Goal: Transaction & Acquisition: Purchase product/service

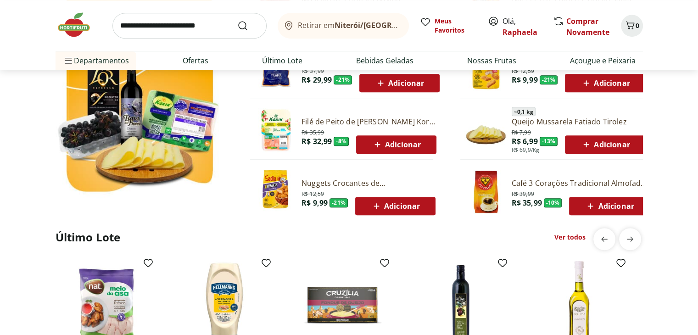
scroll to position [584, 0]
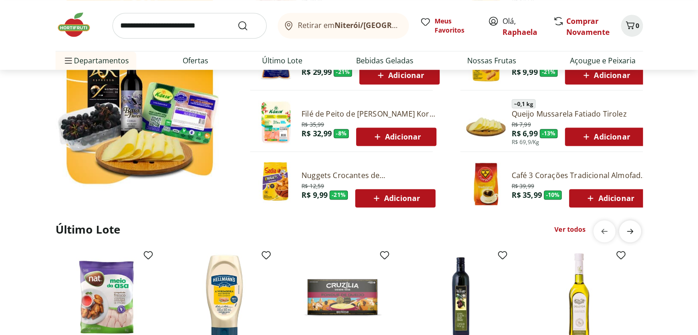
click at [628, 229] on icon "next" at bounding box center [629, 231] width 11 height 11
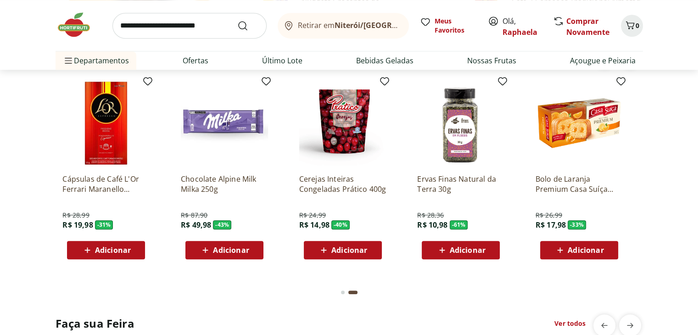
scroll to position [720, 0]
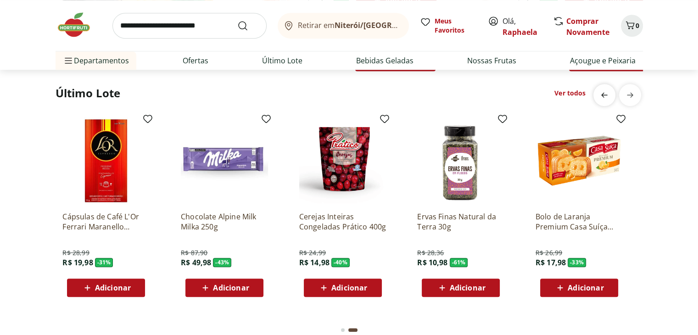
click at [597, 100] on span "previous" at bounding box center [604, 95] width 18 height 18
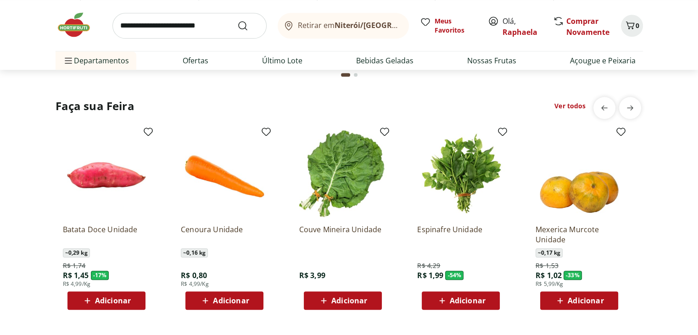
scroll to position [983, 0]
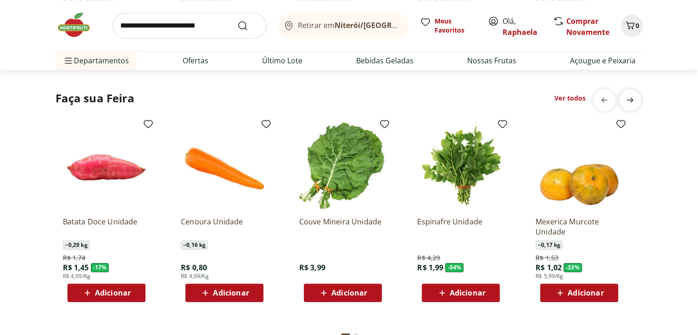
click at [631, 92] on span "next" at bounding box center [630, 100] width 18 height 18
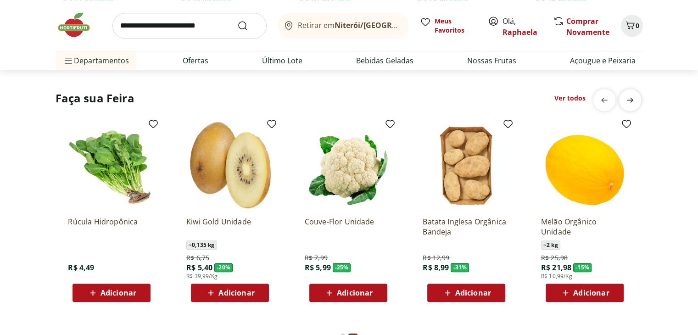
scroll to position [0, 591]
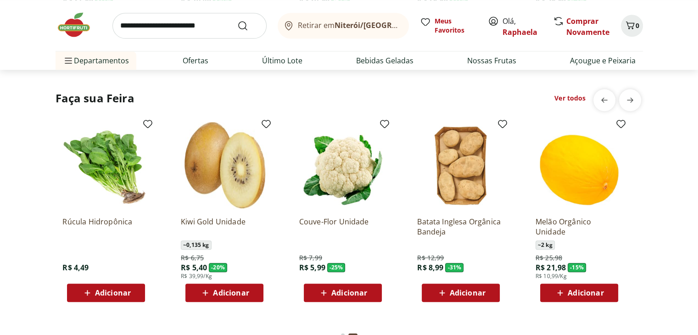
click at [583, 290] on span "Adicionar" at bounding box center [586, 292] width 36 height 7
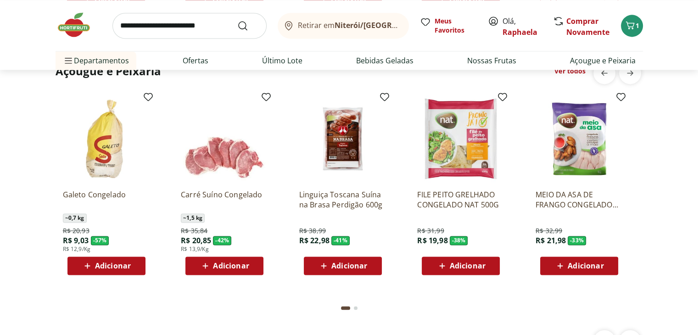
scroll to position [1241, 0]
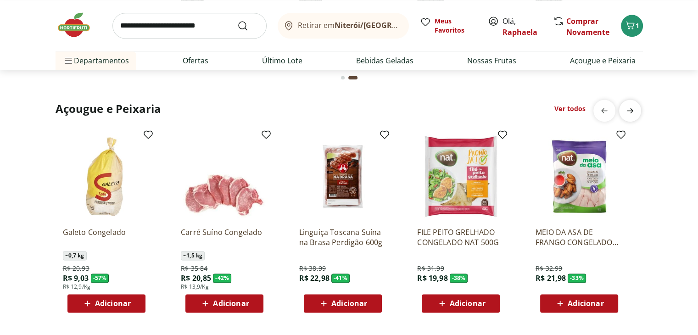
click at [635, 113] on span "next" at bounding box center [630, 110] width 18 height 18
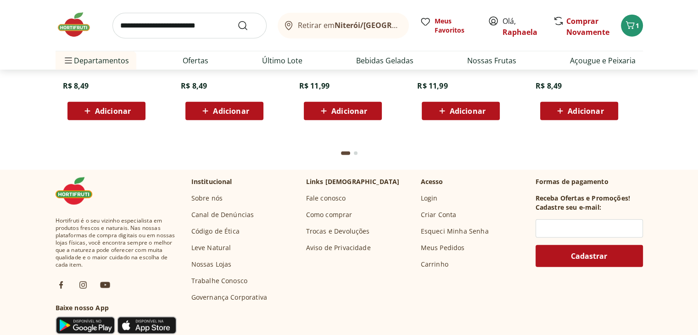
scroll to position [2637, 0]
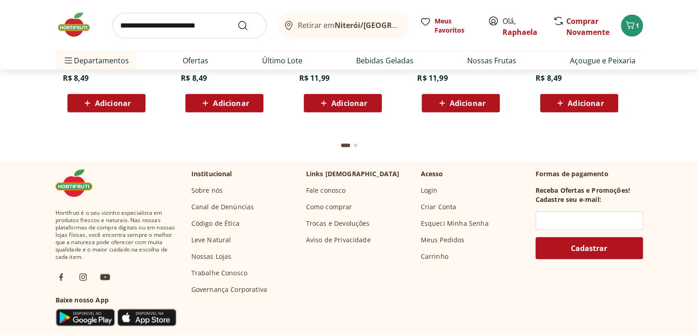
click at [207, 20] on input "search" at bounding box center [189, 26] width 154 height 26
type input "*********"
click at [237, 20] on button "Submit Search" at bounding box center [248, 25] width 22 height 11
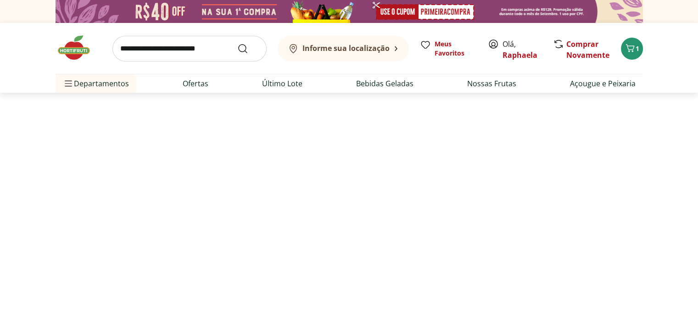
select select "**********"
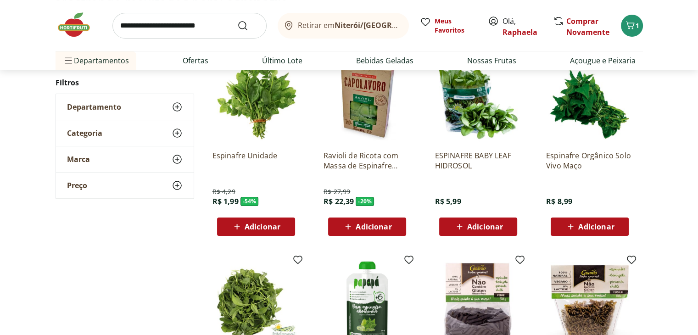
scroll to position [152, 0]
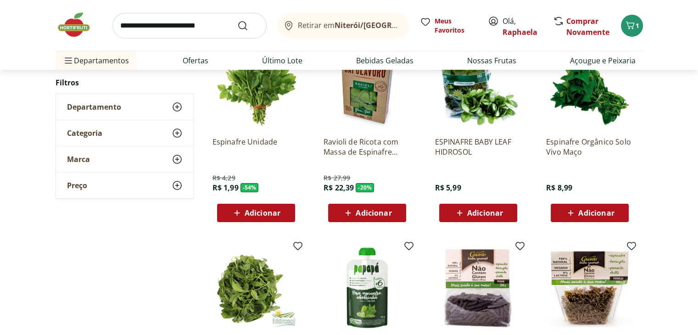
click at [477, 213] on span "Adicionar" at bounding box center [485, 212] width 36 height 7
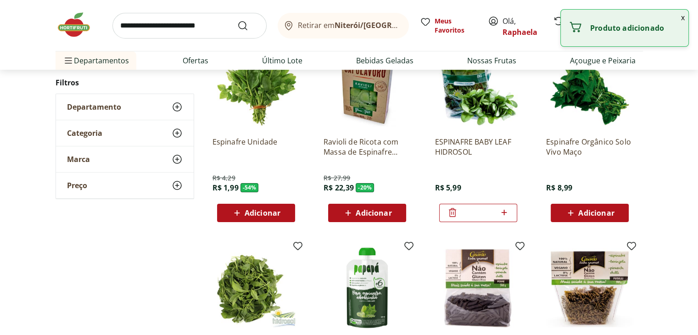
click at [503, 215] on icon at bounding box center [503, 212] width 11 height 11
type input "*"
click at [163, 26] on input "search" at bounding box center [189, 26] width 154 height 26
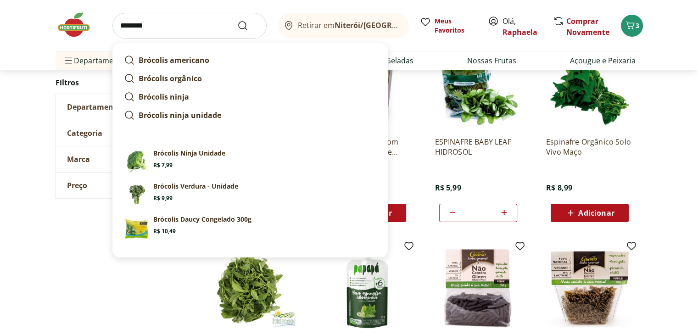
type input "********"
click at [237, 20] on button "Submit Search" at bounding box center [248, 25] width 22 height 11
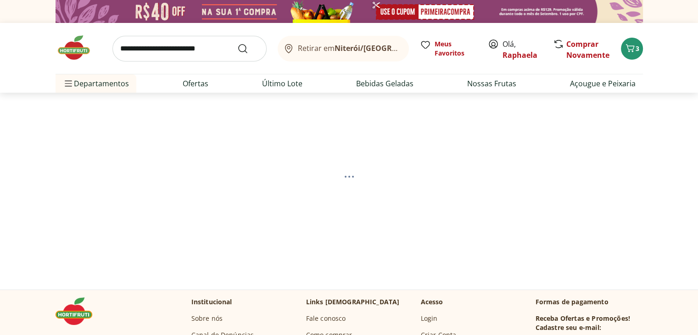
select select "**********"
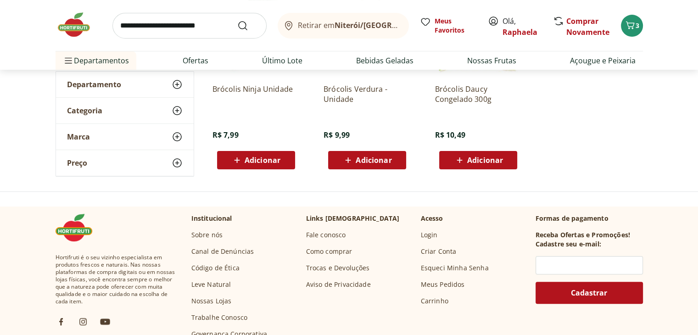
scroll to position [209, 0]
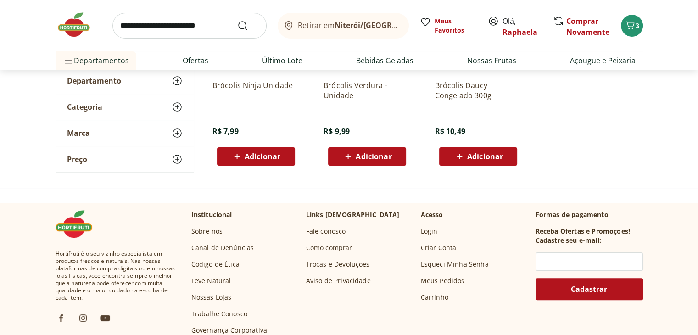
click at [279, 135] on div "Brócolis Ninja Unidade R$ 7,99 Adicionar" at bounding box center [255, 119] width 87 height 93
click at [277, 158] on span "Adicionar" at bounding box center [263, 156] width 36 height 7
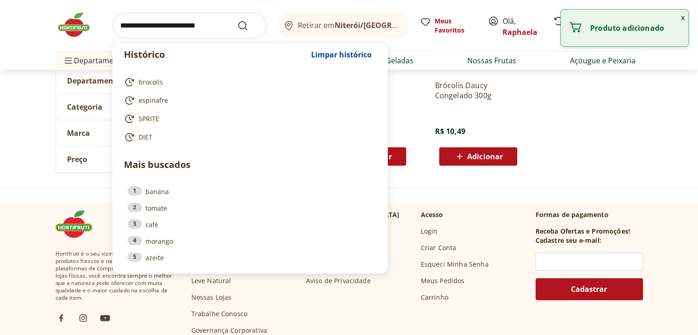
click at [169, 22] on input "search" at bounding box center [189, 26] width 154 height 26
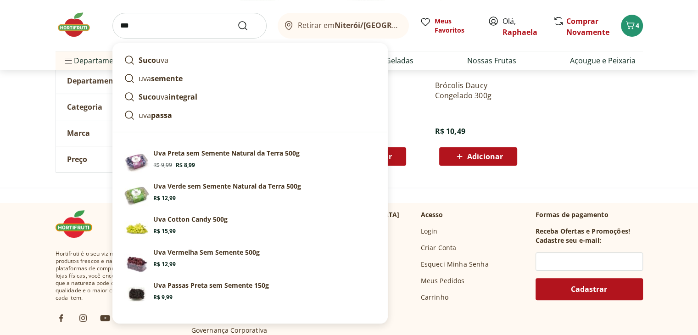
type input "***"
click at [237, 20] on button "Submit Search" at bounding box center [248, 25] width 22 height 11
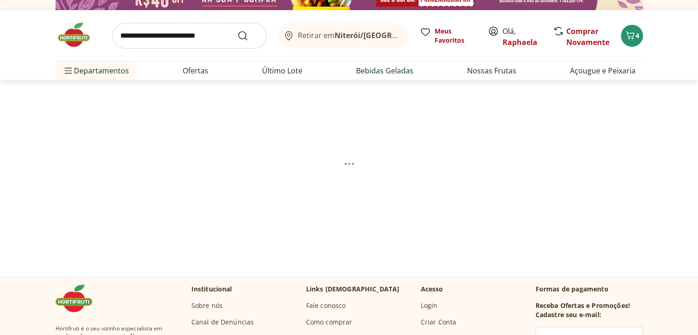
scroll to position [18, 0]
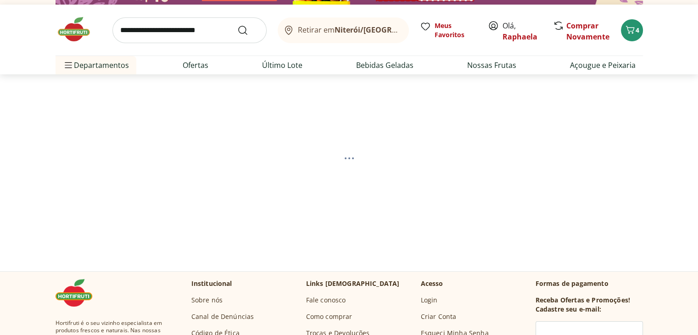
select select "**********"
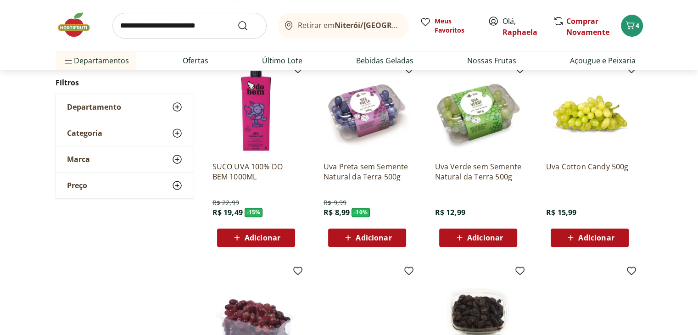
scroll to position [332, 0]
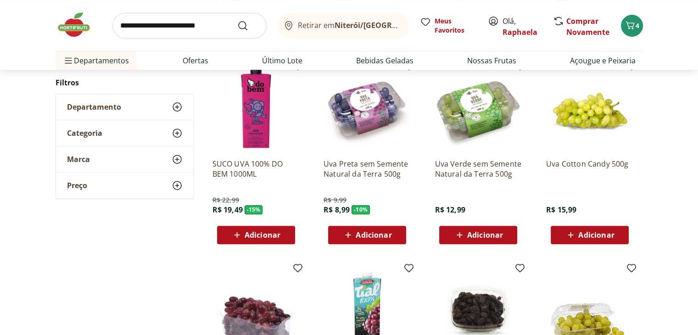
click at [377, 232] on span "Adicionar" at bounding box center [374, 234] width 36 height 7
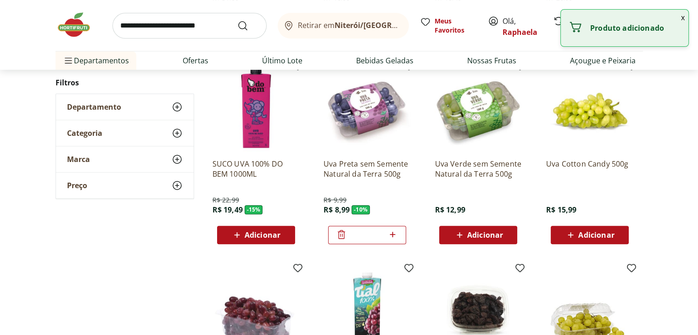
click at [395, 235] on icon at bounding box center [392, 234] width 11 height 11
type input "*"
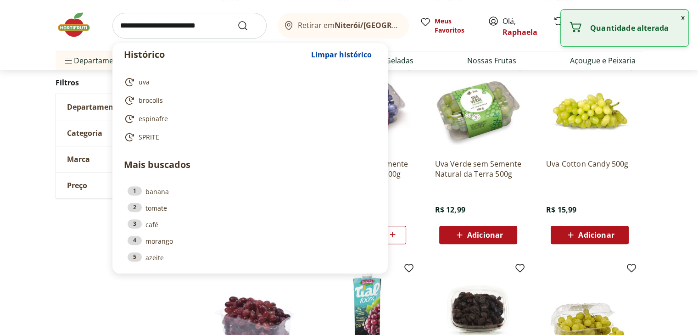
click at [149, 29] on input "search" at bounding box center [189, 26] width 154 height 26
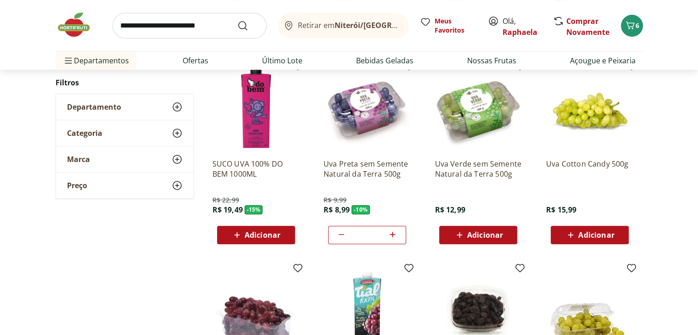
click at [18, 79] on div "**********" at bounding box center [349, 167] width 698 height 667
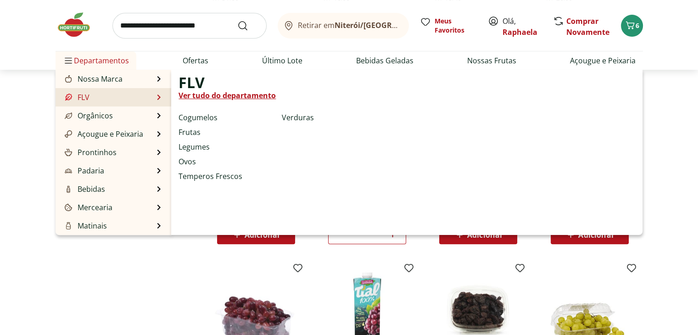
click at [224, 97] on link "Ver tudo do departamento" at bounding box center [226, 95] width 97 height 11
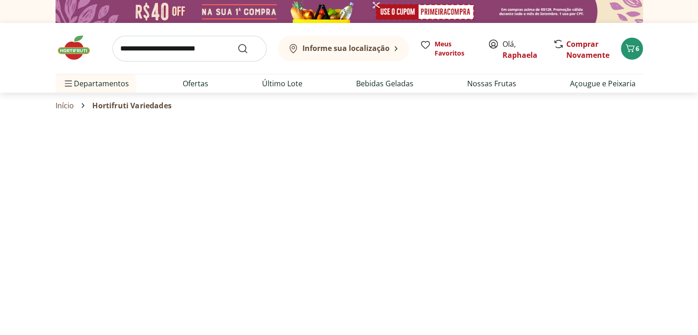
select select "**********"
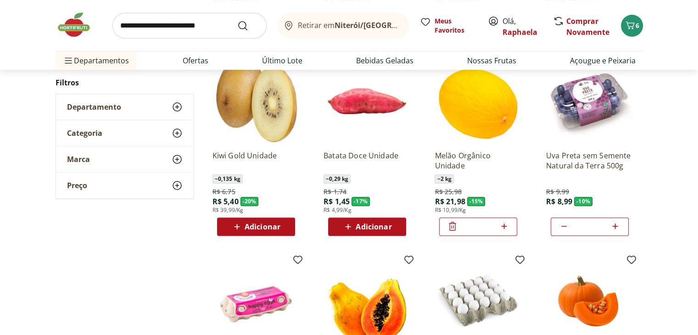
scroll to position [328, 0]
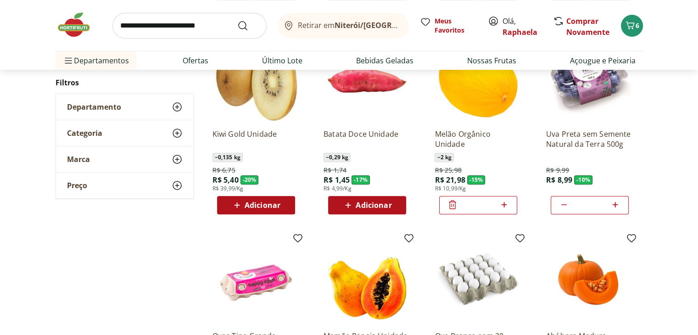
click at [367, 203] on span "Adicionar" at bounding box center [374, 204] width 36 height 7
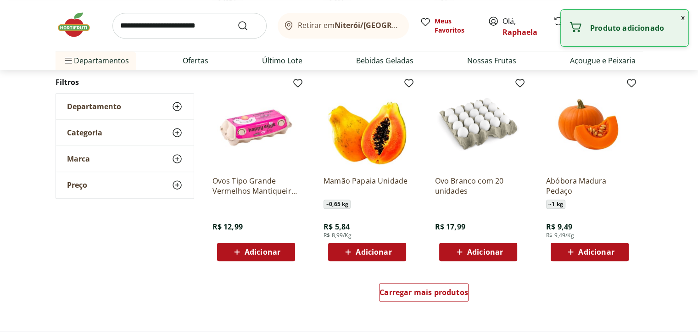
scroll to position [487, 0]
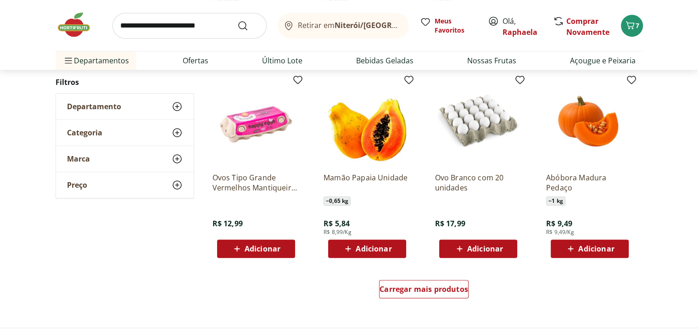
click at [480, 239] on button "Adicionar" at bounding box center [478, 248] width 78 height 18
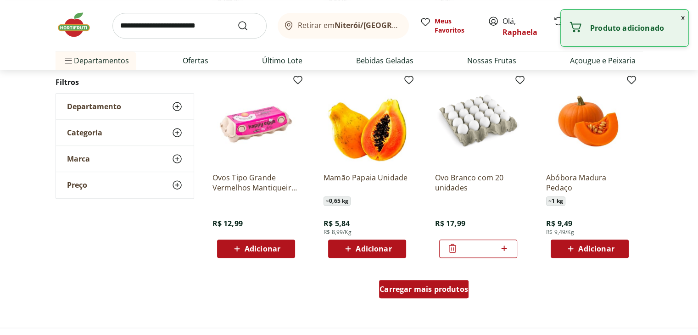
click at [429, 289] on span "Carregar mais produtos" at bounding box center [423, 288] width 89 height 7
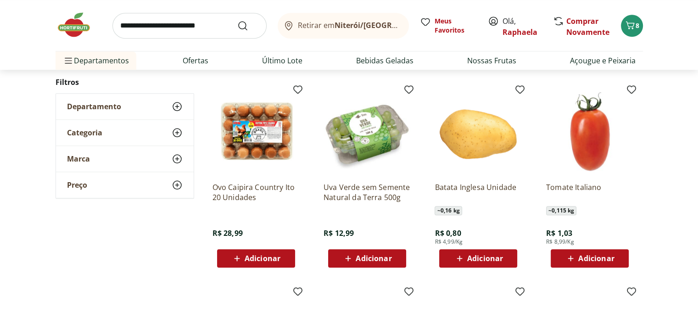
scroll to position [899, 0]
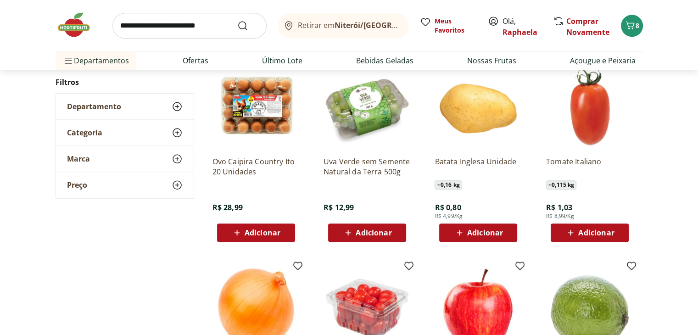
click at [479, 236] on span "Adicionar" at bounding box center [485, 232] width 36 height 7
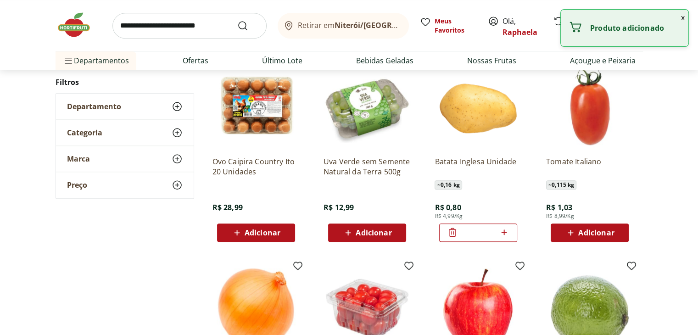
click at [505, 234] on icon at bounding box center [503, 232] width 11 height 11
type input "*"
click at [583, 234] on span "Adicionar" at bounding box center [596, 232] width 36 height 7
click at [619, 233] on icon at bounding box center [614, 232] width 11 height 11
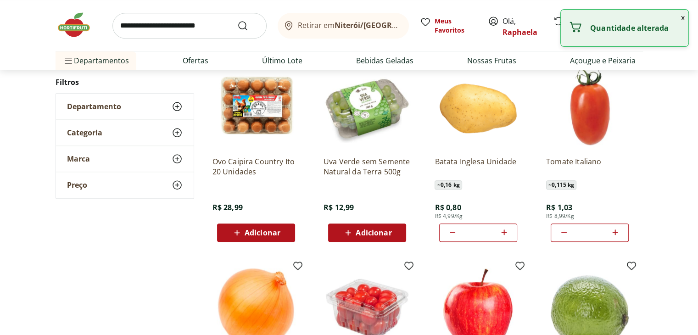
type input "*"
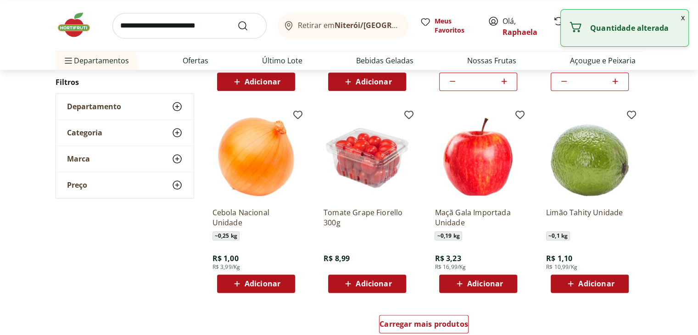
scroll to position [1097, 0]
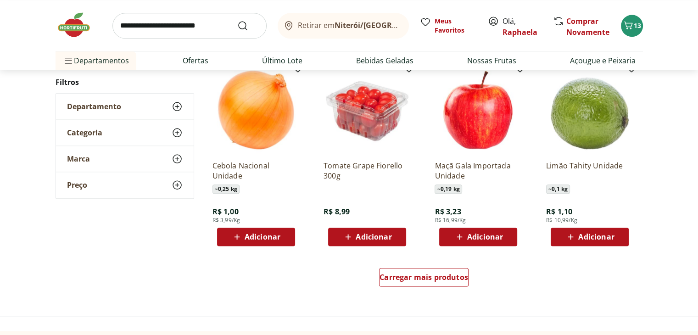
click at [580, 228] on div "Adicionar" at bounding box center [589, 236] width 63 height 17
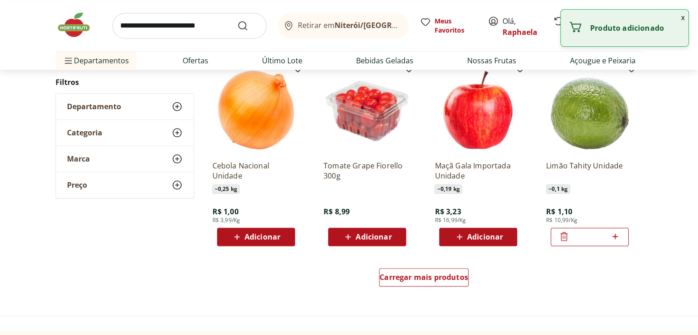
click at [613, 233] on icon at bounding box center [614, 236] width 11 height 11
type input "*"
click at [243, 237] on span "Adicionar" at bounding box center [255, 236] width 49 height 11
click at [281, 240] on icon at bounding box center [281, 236] width 11 height 11
type input "*"
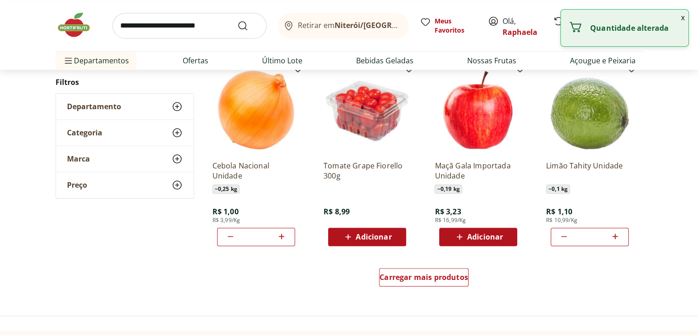
click at [369, 234] on span "Adicionar" at bounding box center [374, 236] width 36 height 7
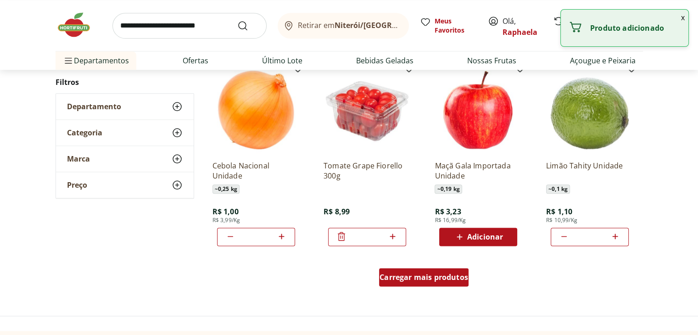
click at [442, 273] on span "Carregar mais produtos" at bounding box center [423, 276] width 89 height 7
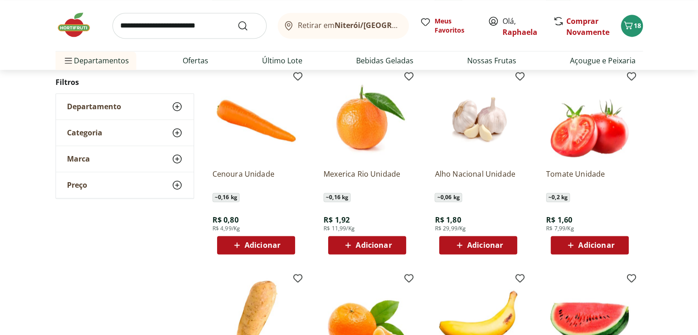
scroll to position [1267, 0]
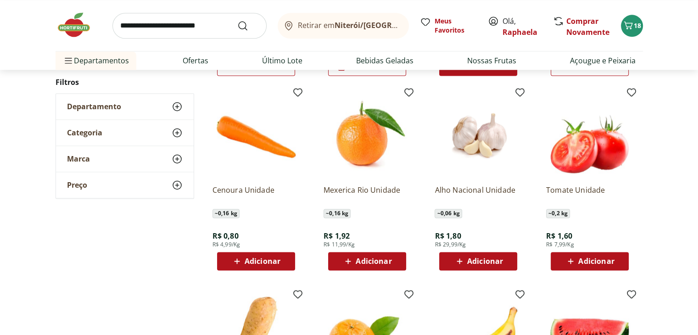
click at [378, 257] on span "Adicionar" at bounding box center [374, 260] width 36 height 7
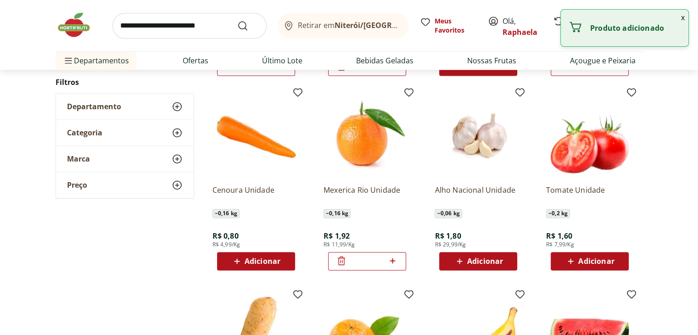
click at [395, 257] on icon at bounding box center [392, 260] width 11 height 11
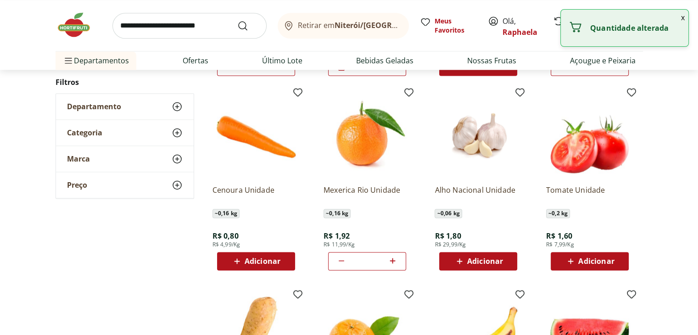
type input "*"
click at [245, 265] on span "Adicionar" at bounding box center [263, 260] width 36 height 7
click at [284, 259] on icon at bounding box center [281, 260] width 11 height 11
type input "*"
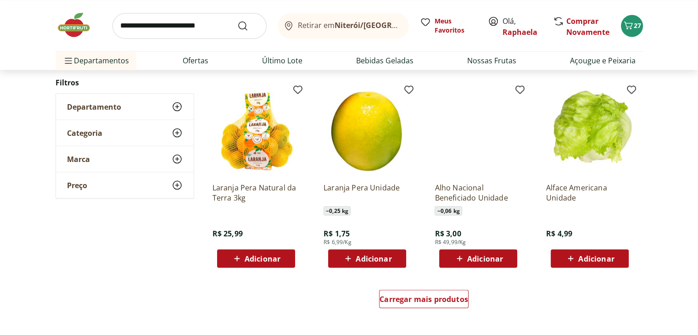
scroll to position [1677, 0]
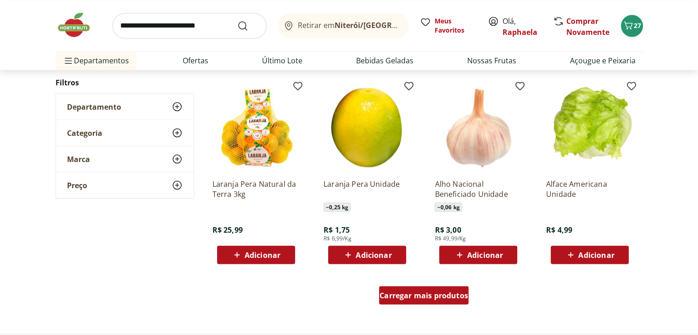
click at [420, 297] on span "Carregar mais produtos" at bounding box center [423, 294] width 89 height 7
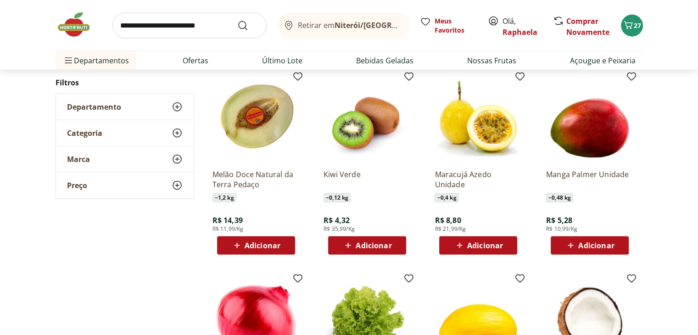
scroll to position [2087, 0]
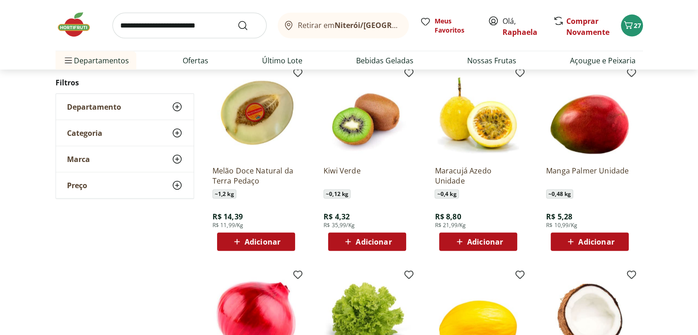
click at [494, 245] on span "Adicionar" at bounding box center [485, 241] width 36 height 7
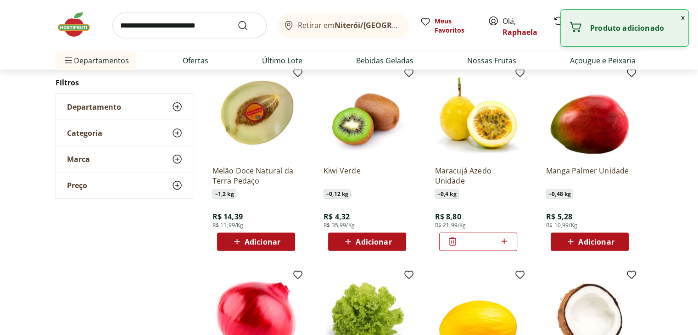
click at [504, 240] on icon at bounding box center [504, 242] width 6 height 6
click at [447, 238] on icon at bounding box center [452, 241] width 11 height 11
type input "*"
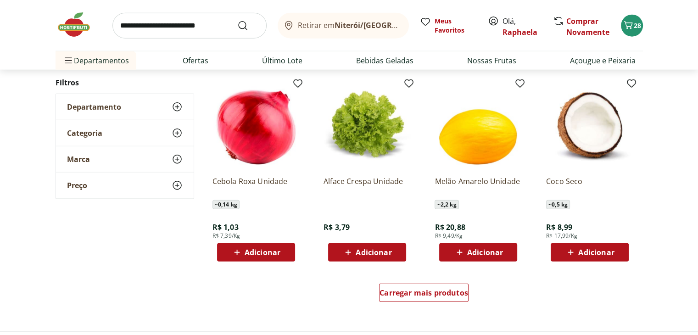
scroll to position [2286, 0]
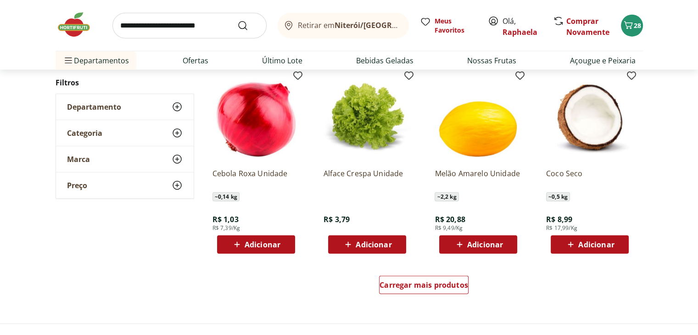
click at [277, 250] on span "Adicionar" at bounding box center [255, 244] width 49 height 11
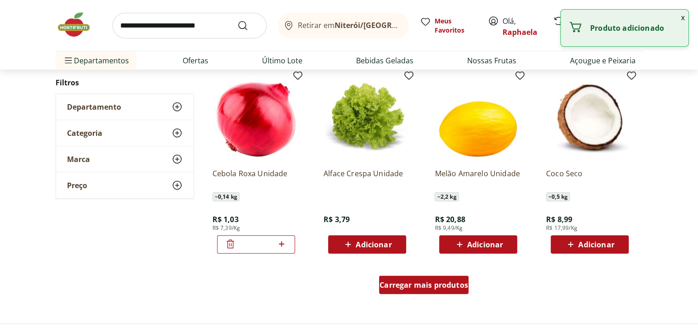
click at [418, 281] on span "Carregar mais produtos" at bounding box center [423, 284] width 89 height 7
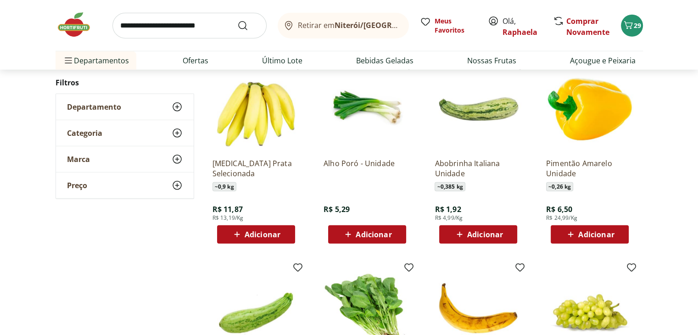
scroll to position [2504, 0]
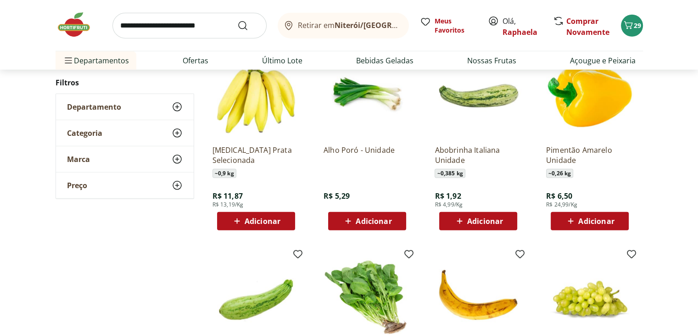
click at [493, 225] on span "Adicionar" at bounding box center [485, 220] width 36 height 7
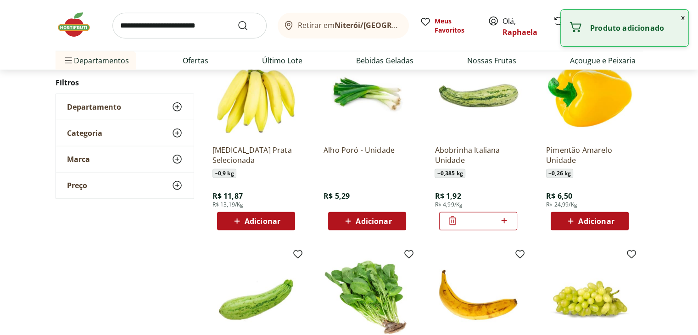
click at [501, 225] on icon at bounding box center [503, 220] width 11 height 11
type input "*"
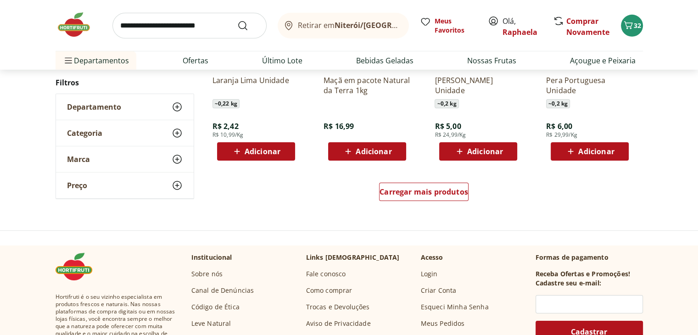
scroll to position [2982, 0]
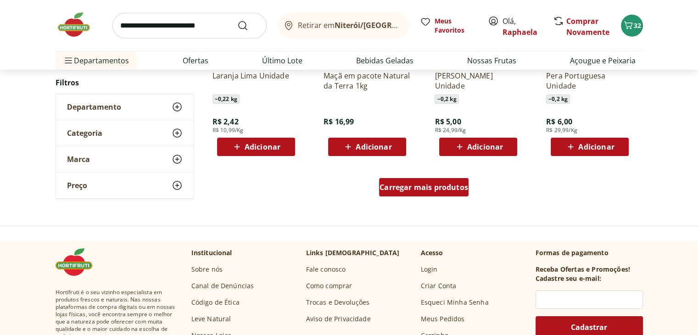
click at [441, 187] on span "Carregar mais produtos" at bounding box center [423, 187] width 89 height 7
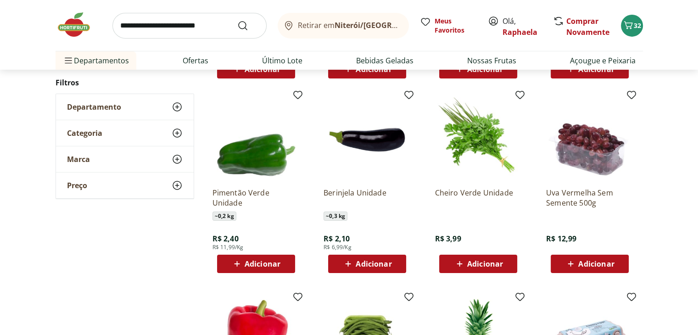
scroll to position [3090, 0]
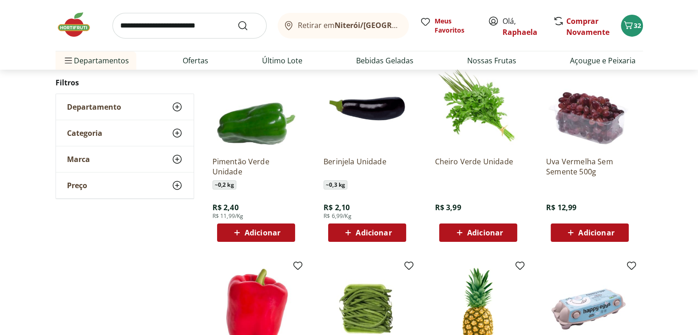
click at [269, 232] on span "Adicionar" at bounding box center [263, 232] width 36 height 7
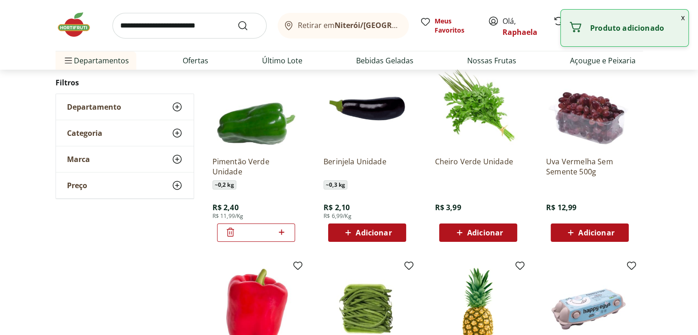
click at [374, 235] on span "Adicionar" at bounding box center [374, 232] width 36 height 7
click at [394, 234] on icon at bounding box center [392, 232] width 11 height 11
type input "*"
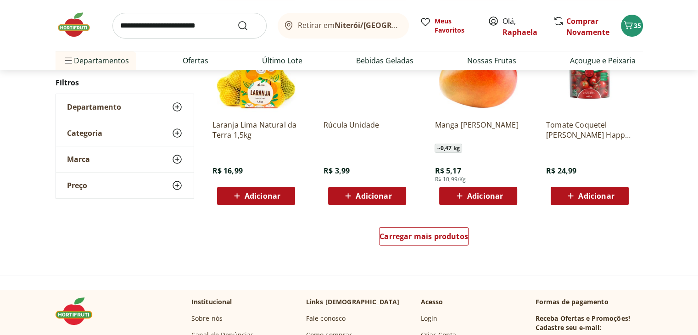
scroll to position [3552, 0]
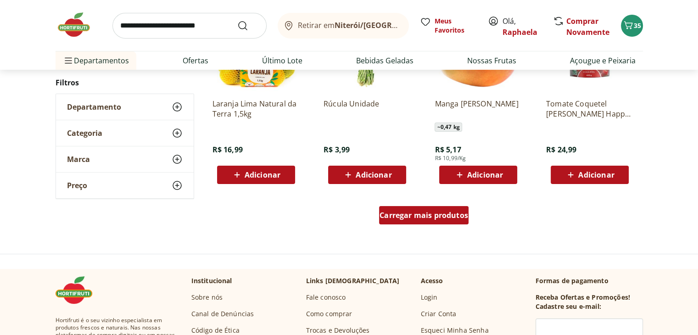
click at [439, 212] on span "Carregar mais produtos" at bounding box center [423, 214] width 89 height 7
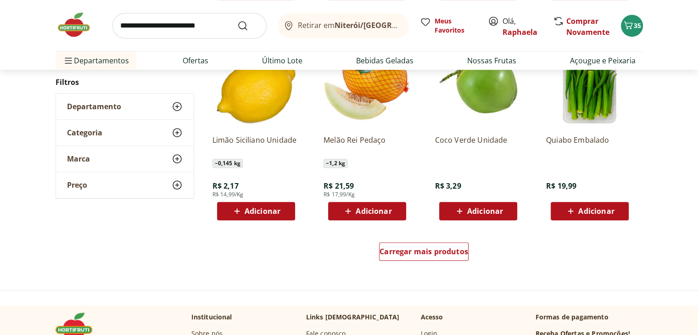
scroll to position [4131, 0]
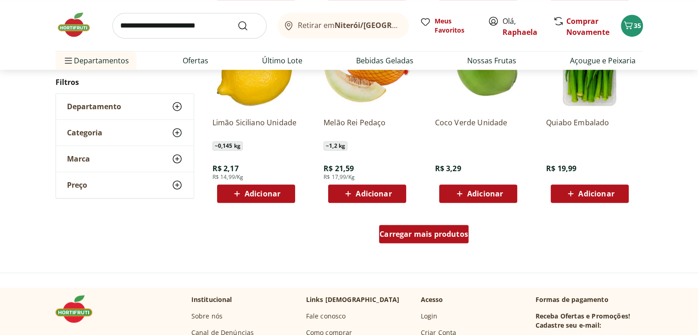
click at [435, 241] on div "Carregar mais produtos" at bounding box center [423, 234] width 89 height 18
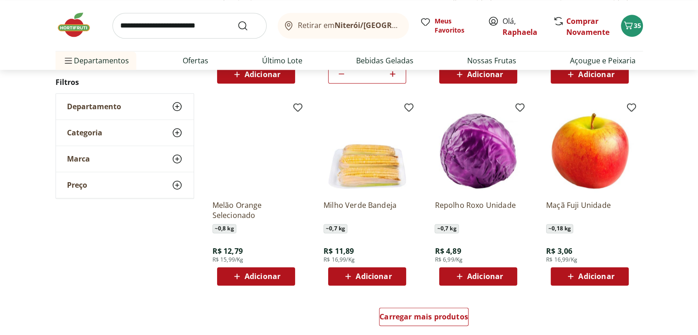
scroll to position [4654, 0]
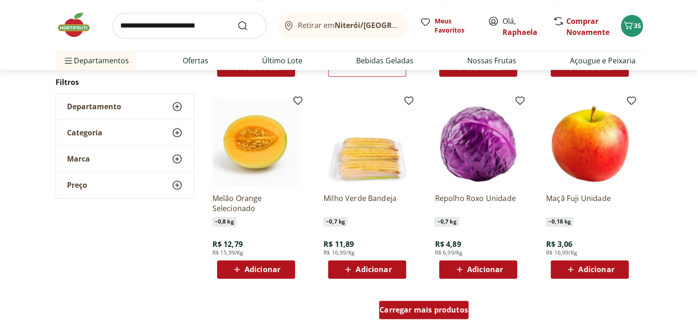
click at [461, 306] on span "Carregar mais produtos" at bounding box center [423, 309] width 89 height 7
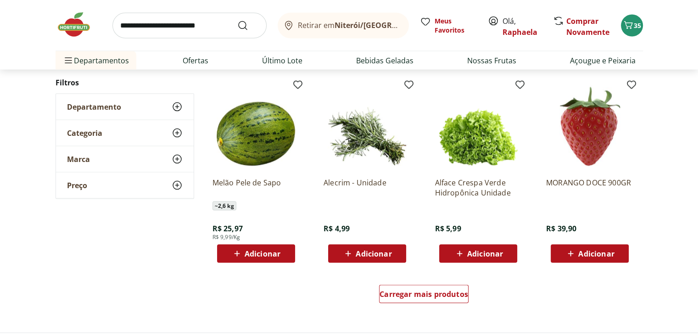
scroll to position [5282, 0]
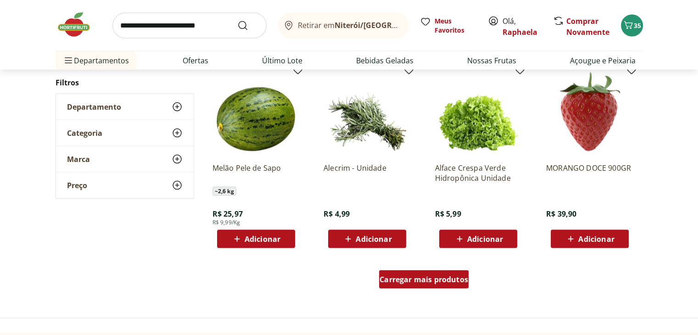
click at [445, 279] on span "Carregar mais produtos" at bounding box center [423, 279] width 89 height 7
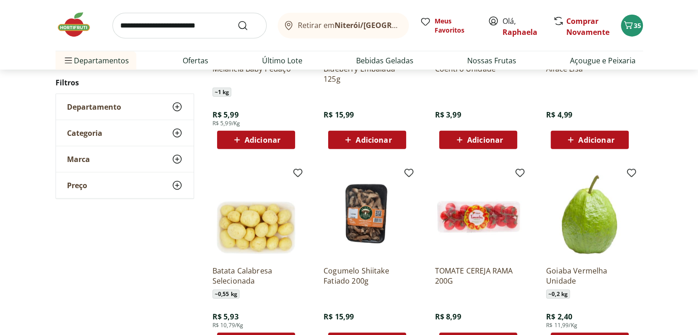
scroll to position [5810, 0]
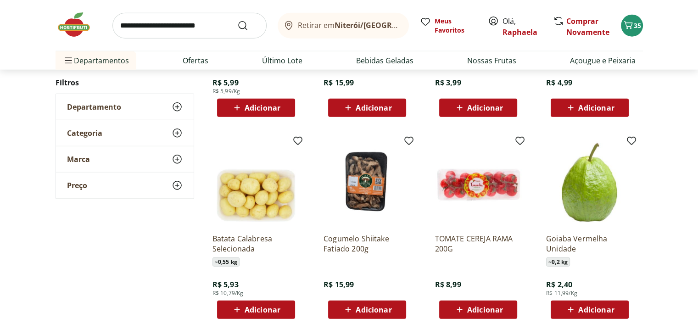
click at [596, 307] on span "Adicionar" at bounding box center [596, 309] width 36 height 7
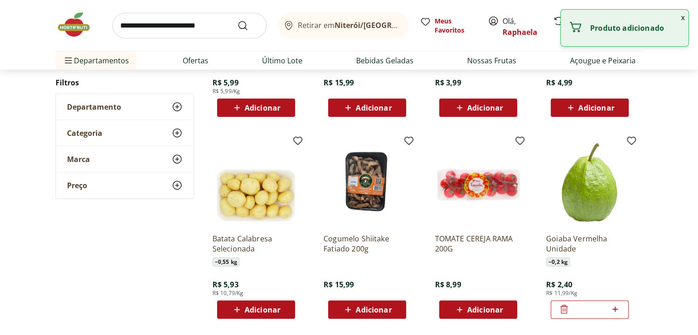
click at [614, 309] on icon at bounding box center [614, 309] width 11 height 11
type input "*"
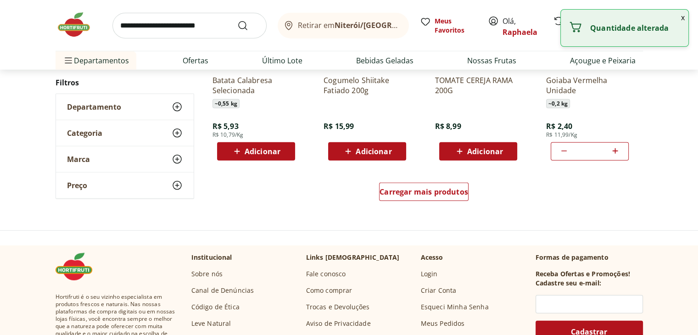
scroll to position [5984, 0]
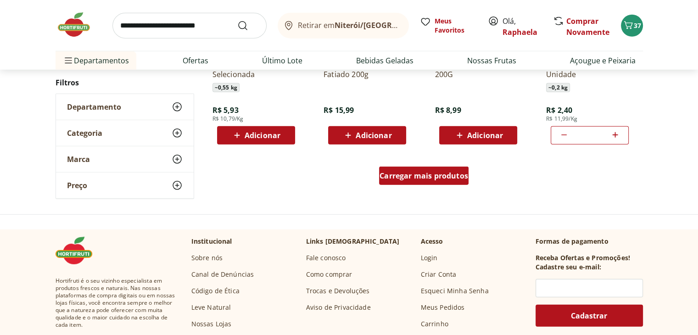
click at [418, 175] on span "Carregar mais produtos" at bounding box center [423, 175] width 89 height 7
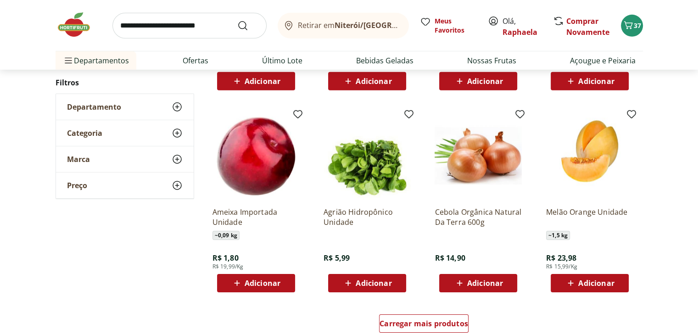
scroll to position [6444, 0]
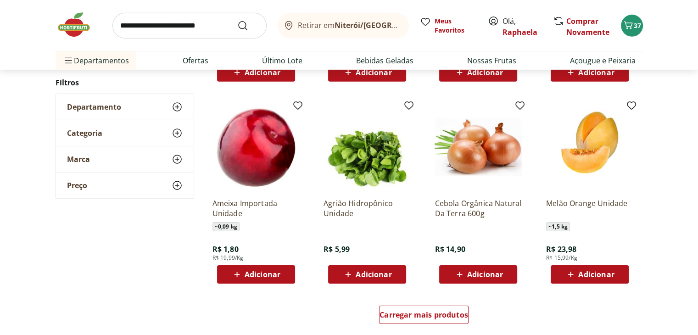
click at [257, 271] on span "Adicionar" at bounding box center [263, 274] width 36 height 7
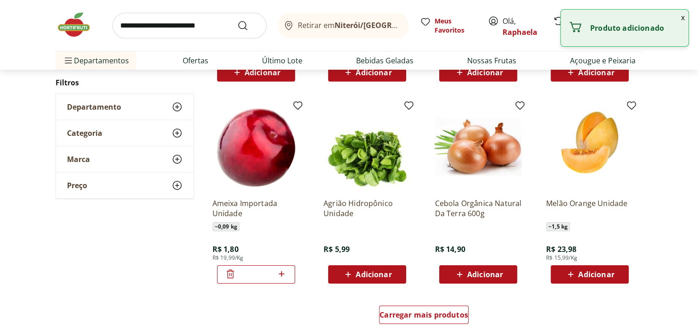
click at [281, 273] on icon at bounding box center [282, 274] width 6 height 6
type input "*"
click at [418, 313] on span "Carregar mais produtos" at bounding box center [423, 314] width 89 height 7
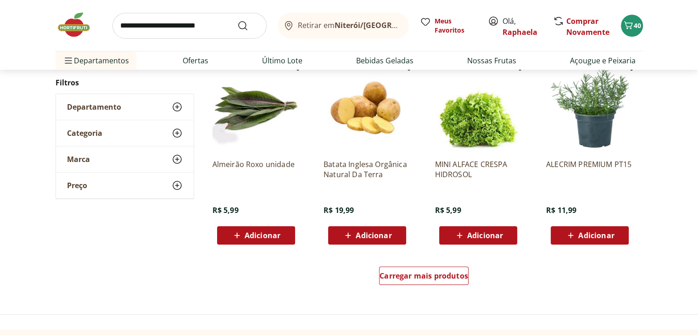
scroll to position [7100, 0]
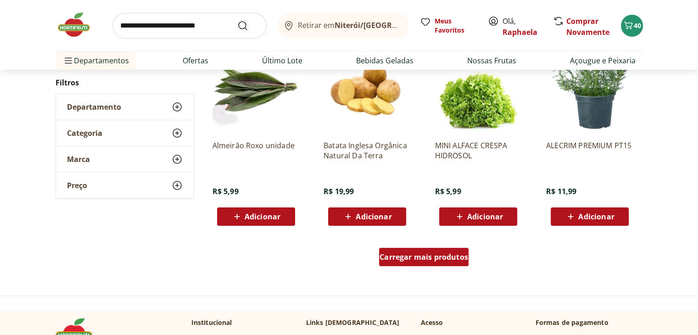
click at [434, 265] on div "Carregar mais produtos" at bounding box center [423, 257] width 89 height 18
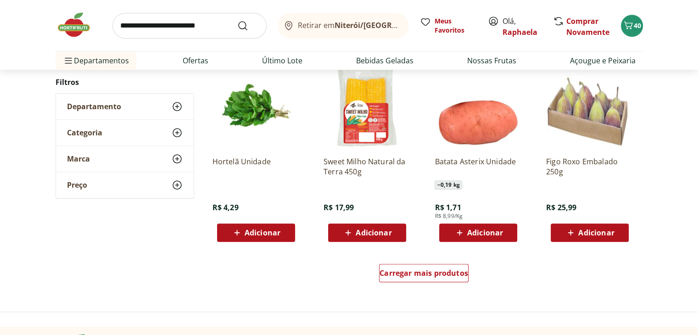
scroll to position [7702, 0]
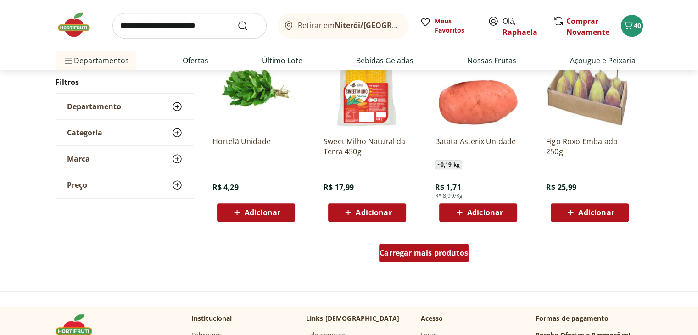
click at [440, 256] on span "Carregar mais produtos" at bounding box center [423, 252] width 89 height 7
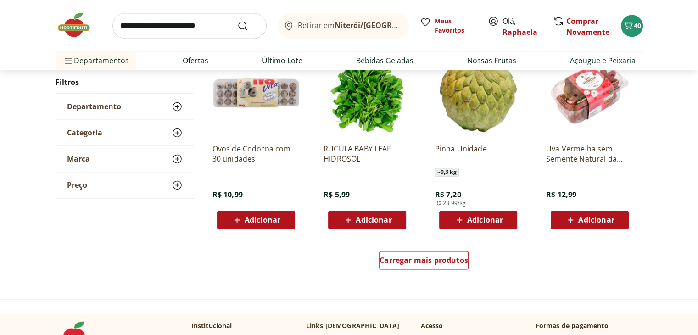
scroll to position [8325, 0]
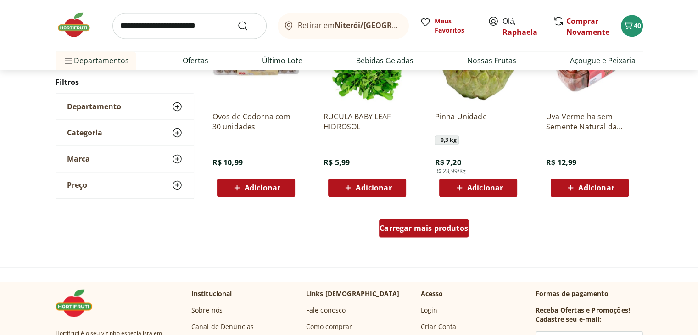
click at [434, 224] on span "Carregar mais produtos" at bounding box center [423, 227] width 89 height 7
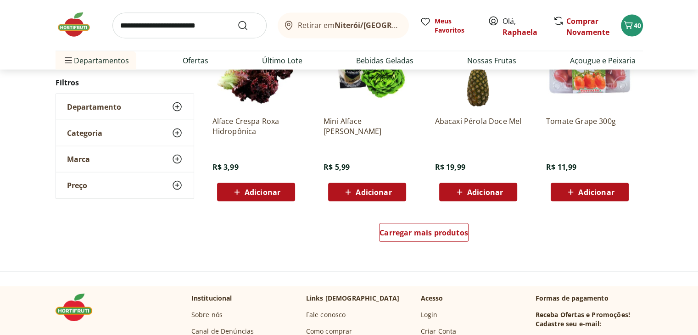
scroll to position [8942, 0]
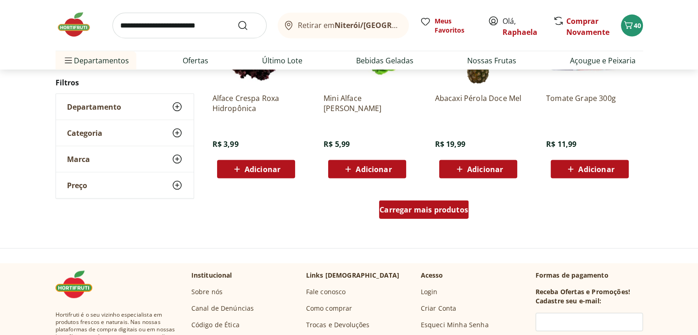
click at [453, 215] on div "Carregar mais produtos" at bounding box center [423, 209] width 89 height 18
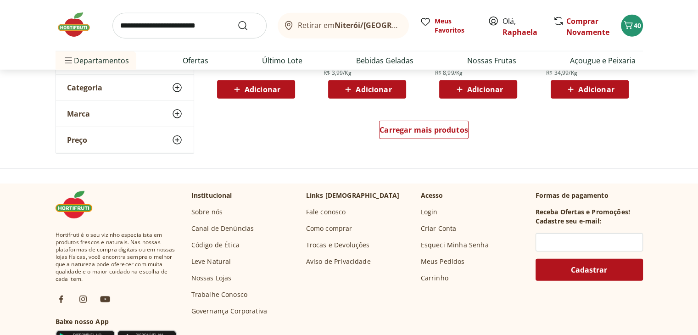
scroll to position [9644, 0]
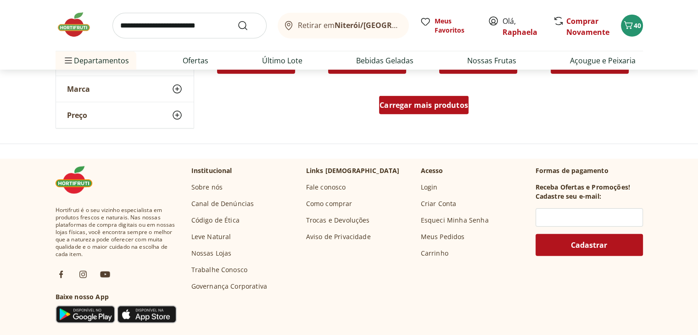
click at [428, 104] on span "Carregar mais produtos" at bounding box center [423, 104] width 89 height 7
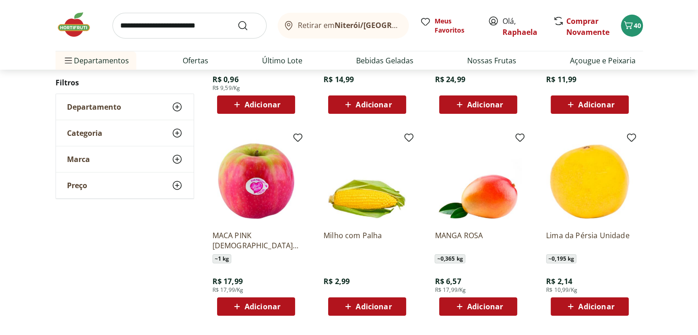
scroll to position [10091, 0]
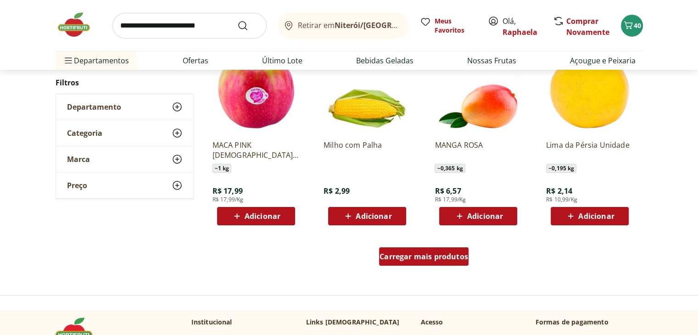
click at [455, 255] on span "Carregar mais produtos" at bounding box center [423, 256] width 89 height 7
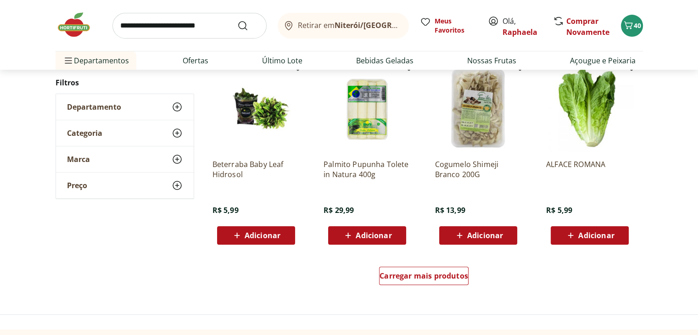
scroll to position [10697, 0]
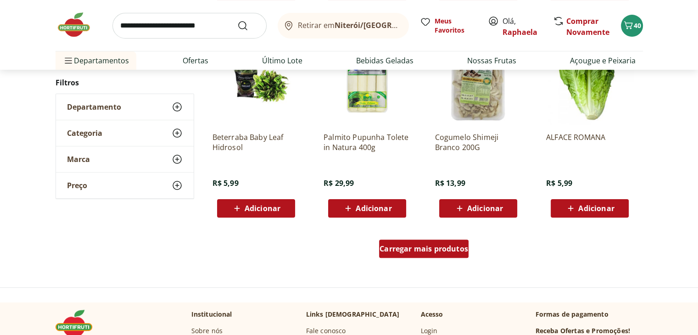
click at [409, 247] on span "Carregar mais produtos" at bounding box center [423, 248] width 89 height 7
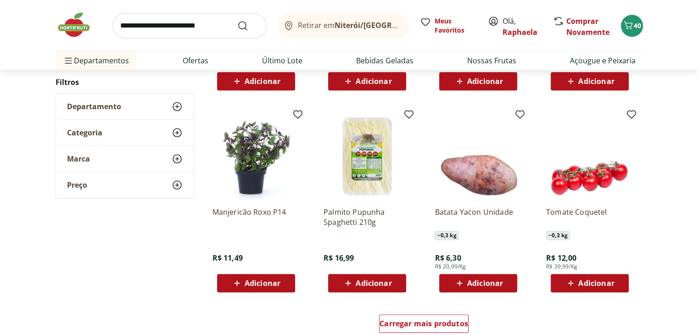
scroll to position [11235, 0]
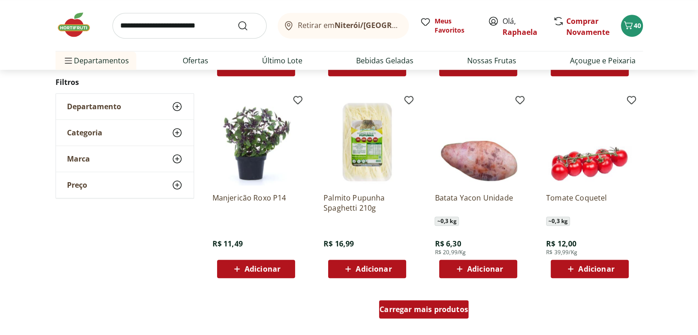
click at [440, 316] on div "Carregar mais produtos" at bounding box center [423, 309] width 89 height 18
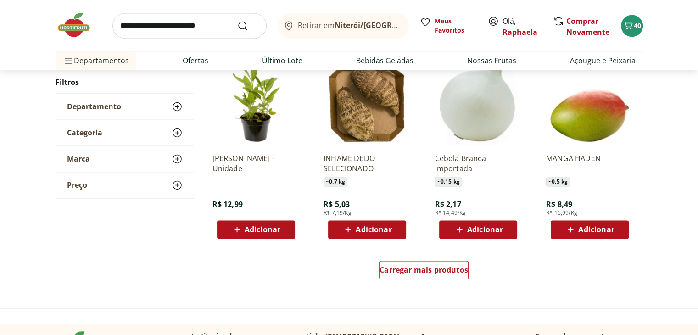
scroll to position [11888, 0]
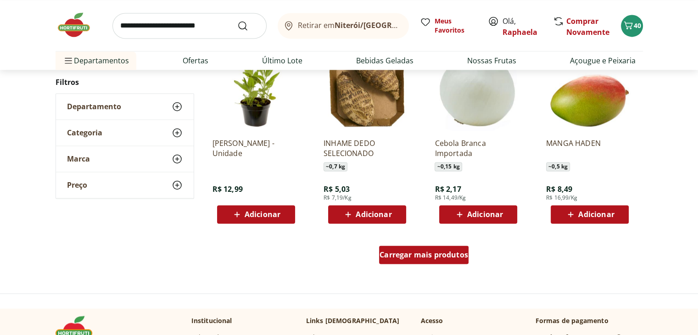
click at [454, 261] on div "Carregar mais produtos" at bounding box center [423, 254] width 89 height 18
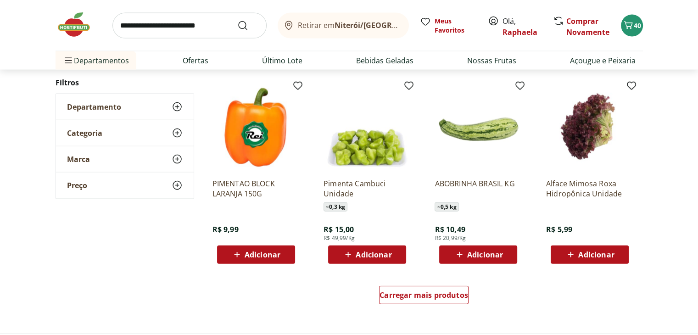
scroll to position [12461, 0]
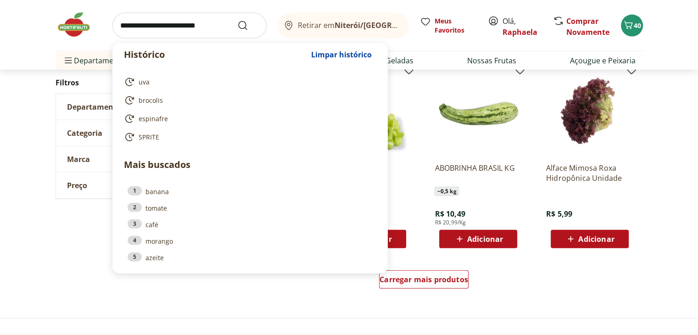
click at [171, 30] on input "search" at bounding box center [189, 26] width 154 height 26
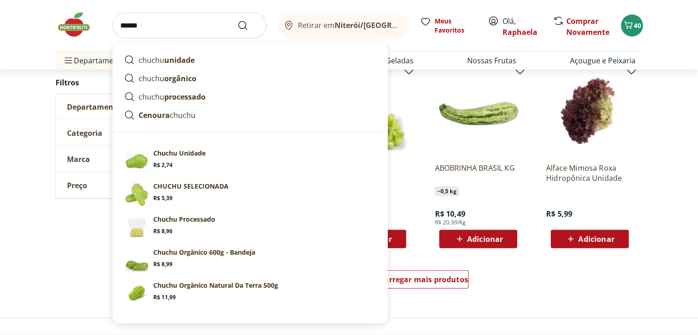
type input "******"
click at [237, 20] on button "Submit Search" at bounding box center [248, 25] width 22 height 11
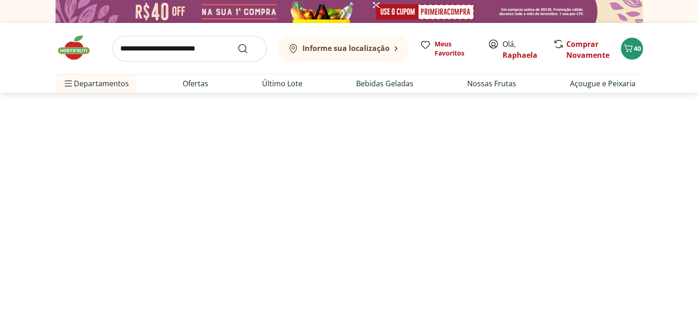
select select "**********"
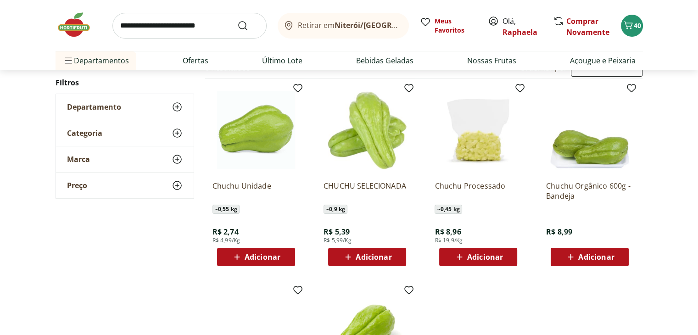
scroll to position [110, 0]
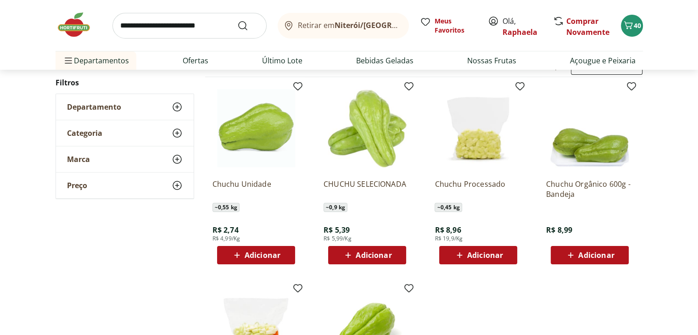
click at [253, 261] on div "Adicionar" at bounding box center [255, 255] width 63 height 17
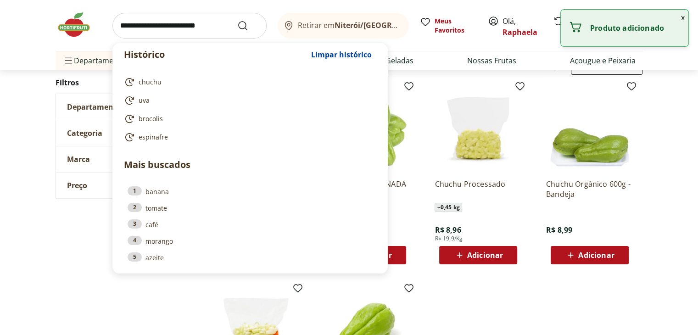
click at [214, 19] on input "search" at bounding box center [189, 26] width 154 height 26
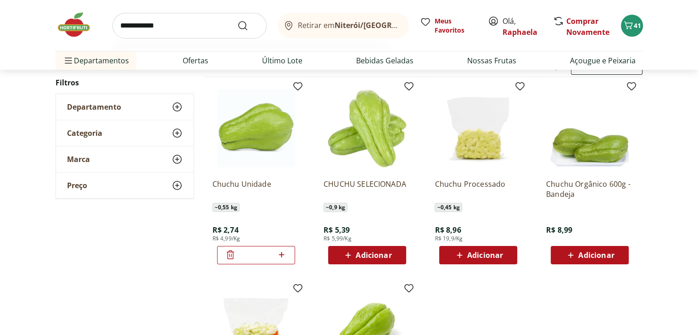
type input "**********"
click at [237, 20] on button "Submit Search" at bounding box center [248, 25] width 22 height 11
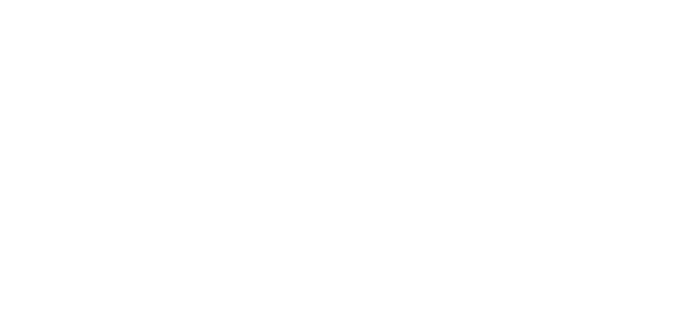
select select "**********"
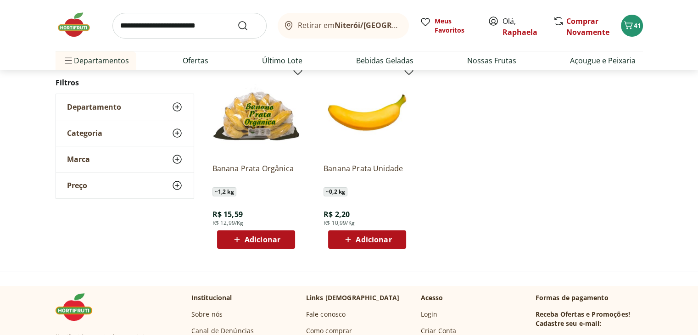
scroll to position [127, 0]
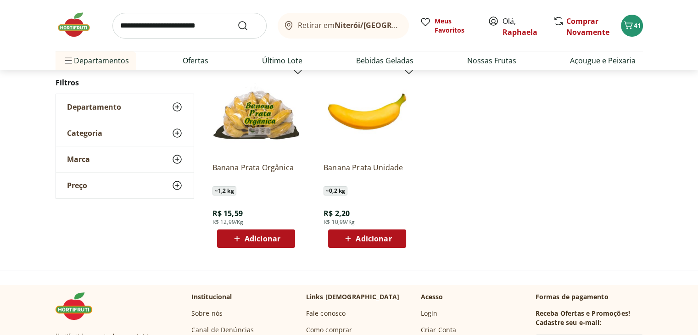
click at [386, 233] on span "Adicionar" at bounding box center [366, 238] width 49 height 11
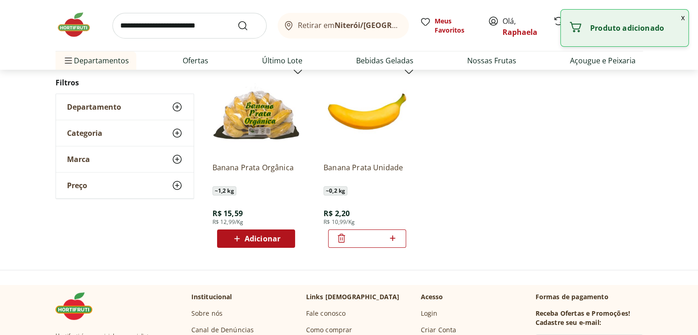
click at [392, 233] on icon at bounding box center [392, 238] width 11 height 11
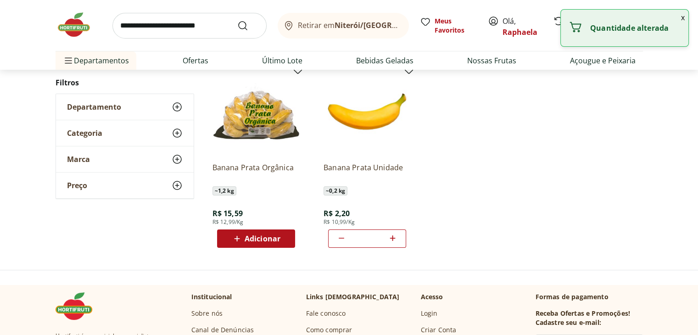
type input "*"
click at [158, 37] on input "search" at bounding box center [189, 26] width 154 height 26
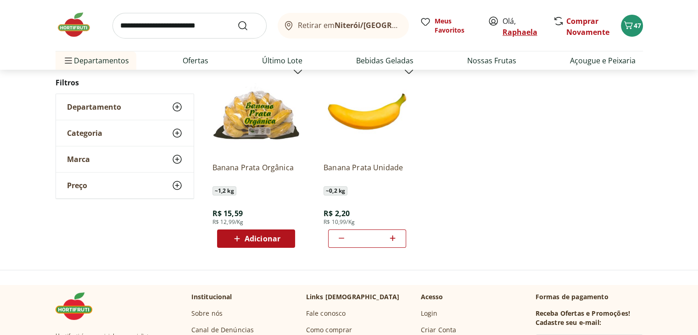
click at [508, 30] on link "Raphaela" at bounding box center [519, 32] width 35 height 10
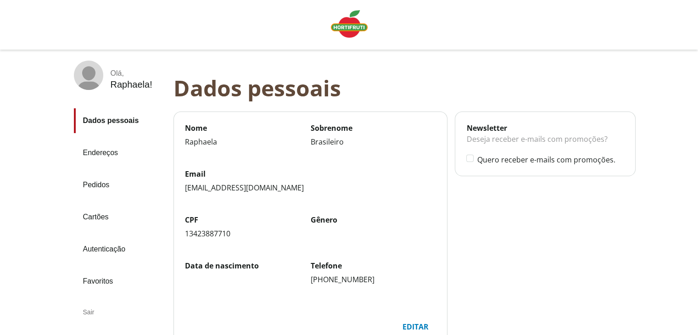
click at [101, 189] on link "Pedidos" at bounding box center [120, 184] width 92 height 25
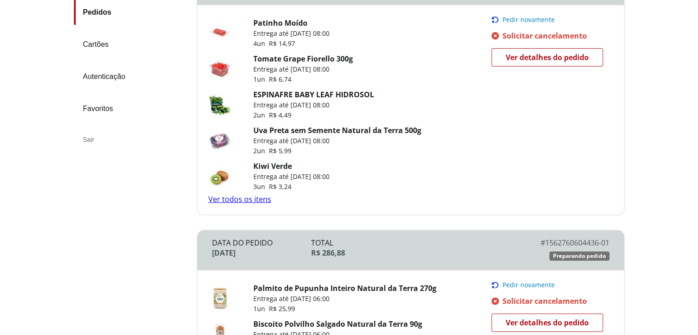
scroll to position [178, 0]
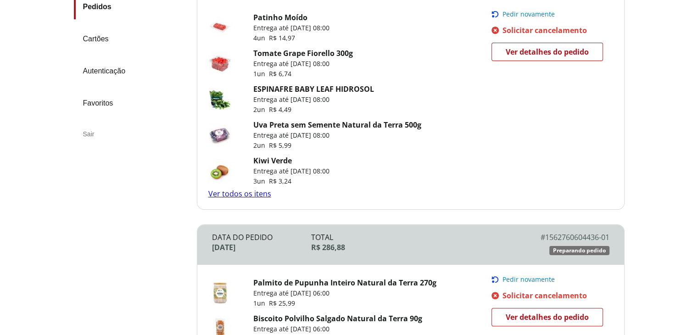
click at [253, 195] on div "Patinho Moído Entrega até 23/09/2025 às 08:00 4 un R$ 14,97 Tomate Grape Fiorel…" at bounding box center [410, 104] width 427 height 209
click at [253, 195] on link "Ver todos os itens" at bounding box center [239, 194] width 63 height 10
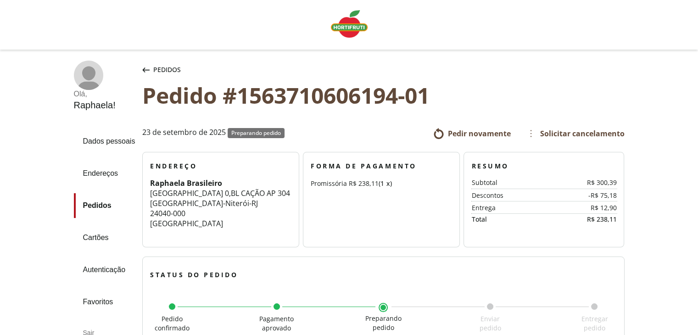
click at [150, 67] on div "Pedidos" at bounding box center [161, 70] width 42 height 18
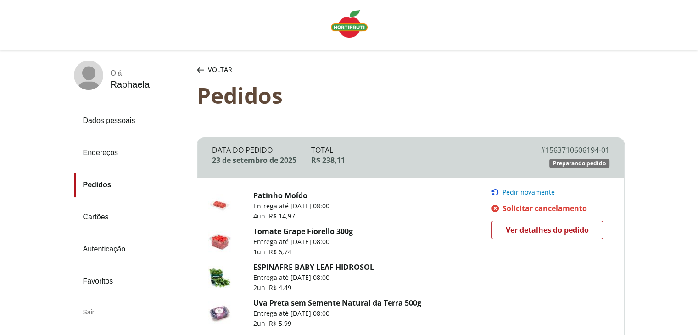
click at [210, 66] on span "Voltar" at bounding box center [220, 69] width 24 height 9
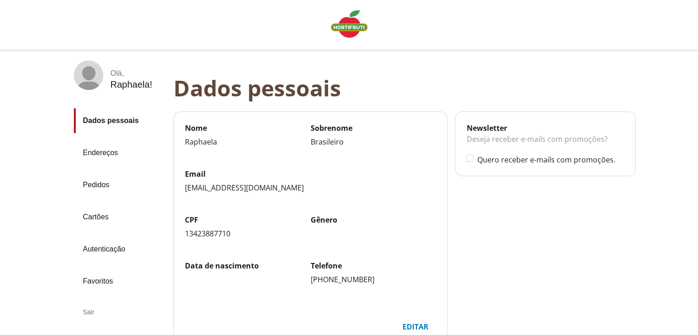
click at [350, 24] on img "Linha de sessão" at bounding box center [349, 24] width 37 height 28
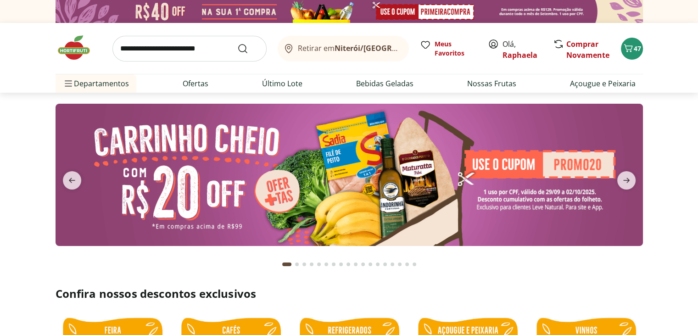
click at [201, 56] on input "search" at bounding box center [189, 49] width 154 height 26
type input "*******"
click at [237, 43] on button "Submit Search" at bounding box center [248, 48] width 22 height 11
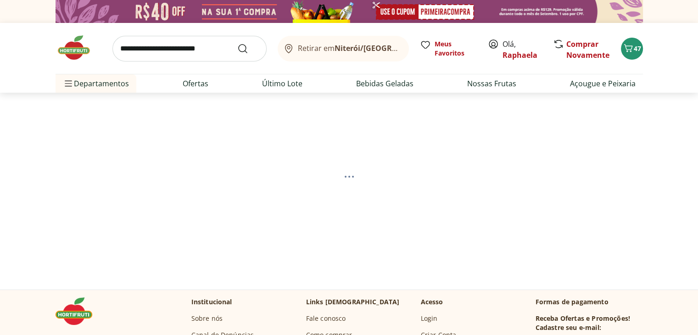
select select "**********"
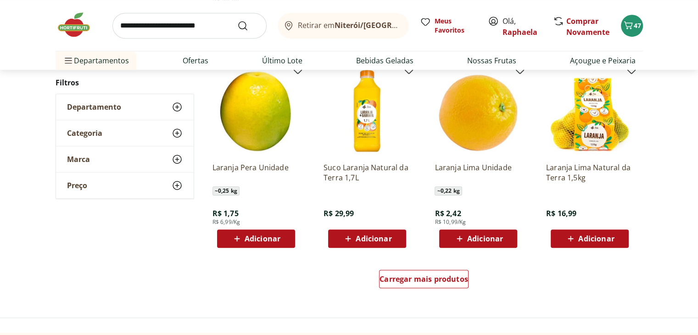
scroll to position [532, 0]
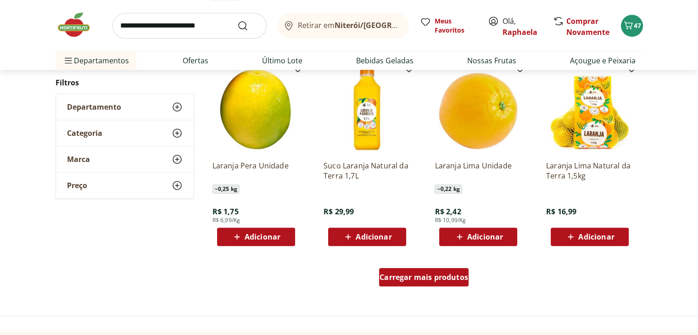
click at [457, 276] on span "Carregar mais produtos" at bounding box center [423, 276] width 89 height 7
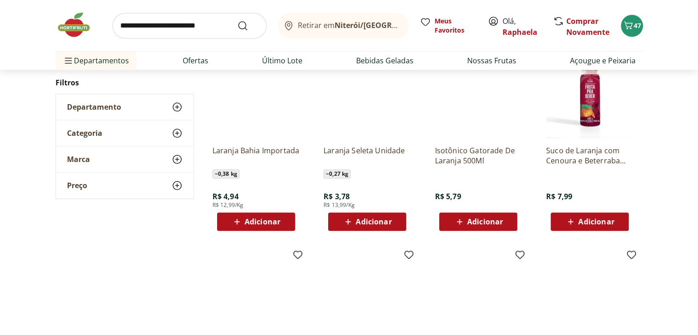
scroll to position [941, 0]
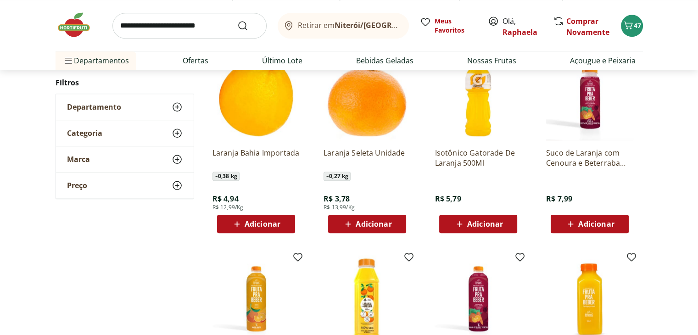
click at [359, 224] on span "Adicionar" at bounding box center [374, 223] width 36 height 7
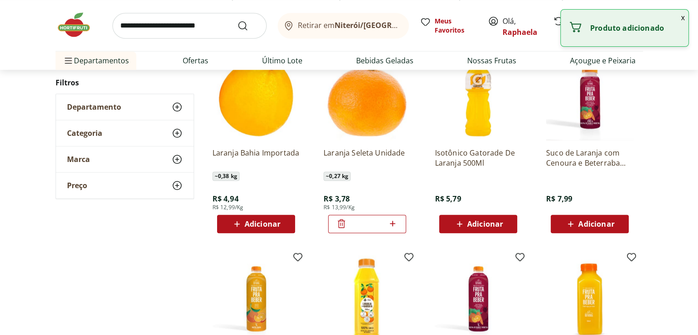
click at [397, 226] on icon at bounding box center [392, 223] width 11 height 11
type input "*"
click at [192, 17] on input "search" at bounding box center [189, 26] width 154 height 26
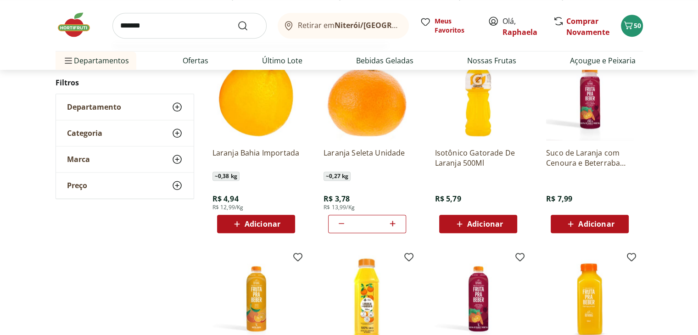
type input "*******"
click at [237, 20] on button "Submit Search" at bounding box center [248, 25] width 22 height 11
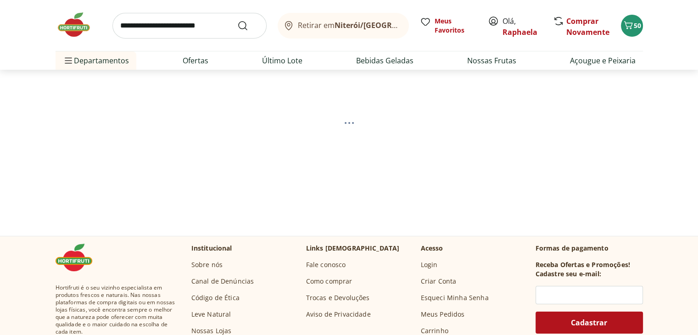
scroll to position [56, 0]
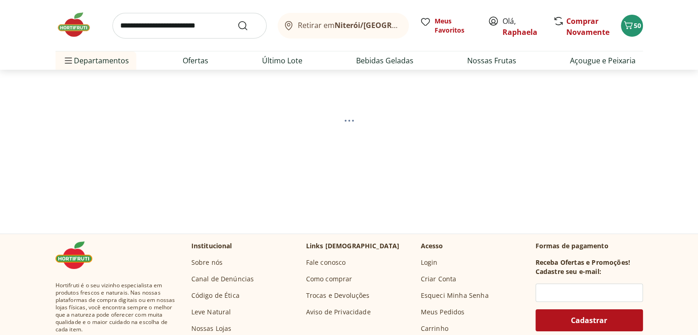
select select "**********"
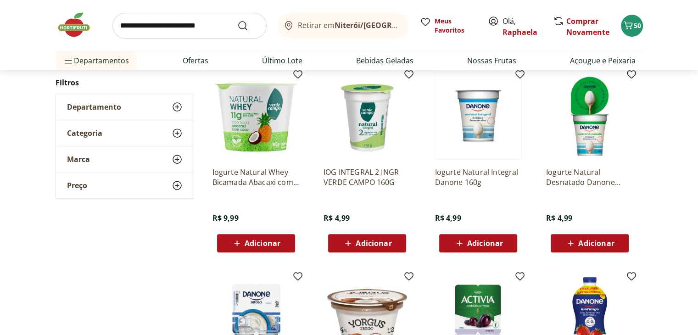
scroll to position [340, 0]
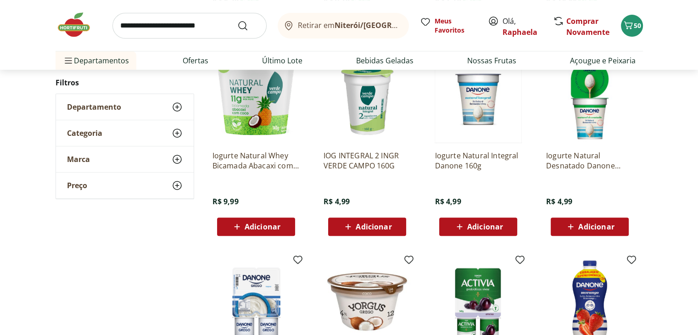
click at [483, 223] on span "Adicionar" at bounding box center [485, 226] width 36 height 7
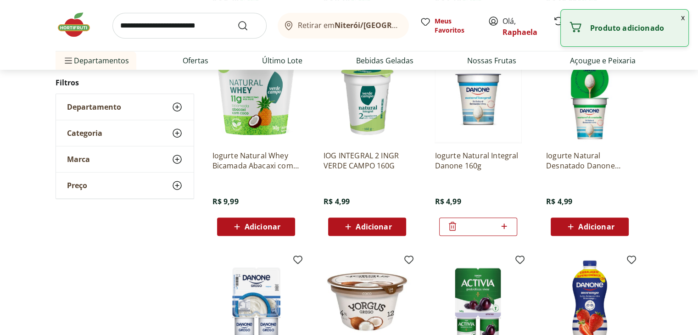
click at [508, 228] on icon at bounding box center [503, 226] width 11 height 11
type input "*"
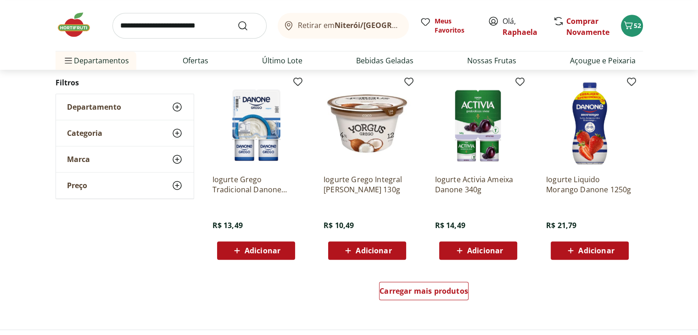
scroll to position [532, 0]
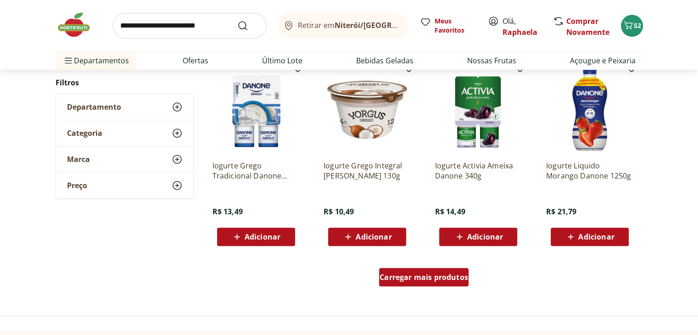
click at [424, 279] on span "Carregar mais produtos" at bounding box center [423, 276] width 89 height 7
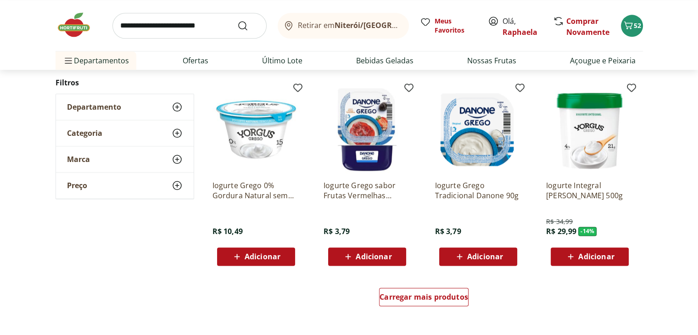
scroll to position [1118, 0]
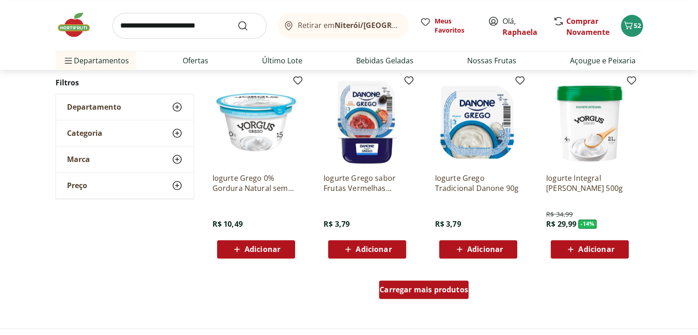
click at [434, 289] on span "Carregar mais produtos" at bounding box center [423, 289] width 89 height 7
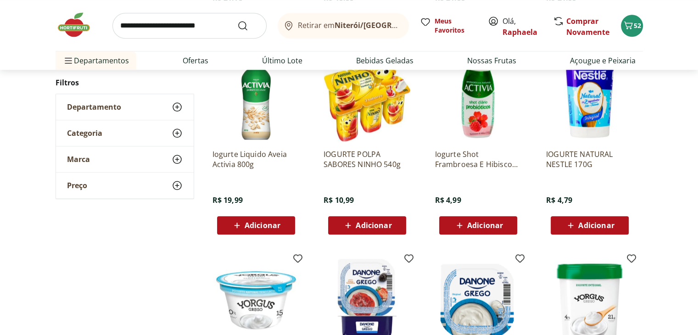
scroll to position [0, 0]
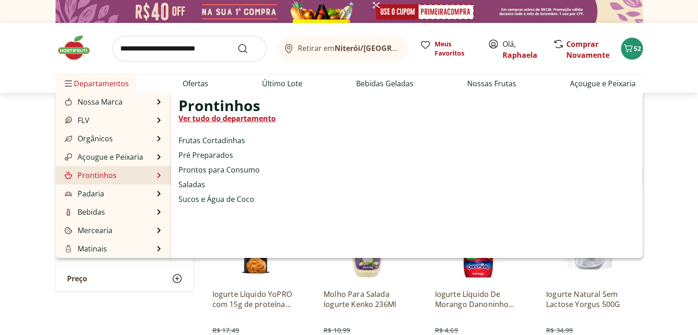
click at [223, 119] on link "Ver tudo do departamento" at bounding box center [226, 118] width 97 height 11
select select "**********"
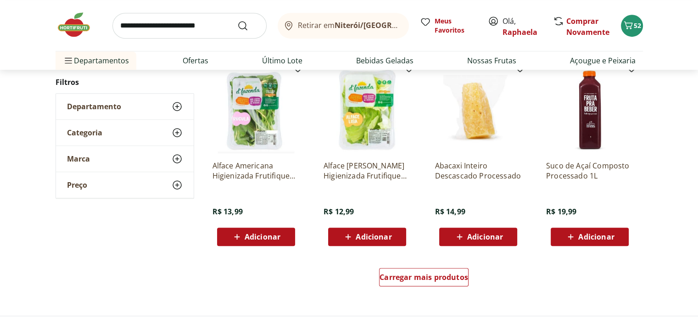
scroll to position [502, 0]
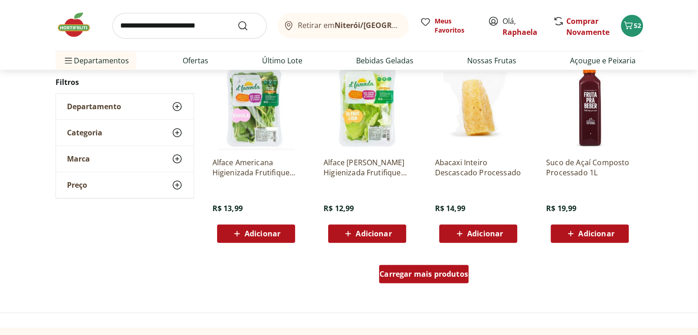
click at [456, 276] on span "Carregar mais produtos" at bounding box center [423, 273] width 89 height 7
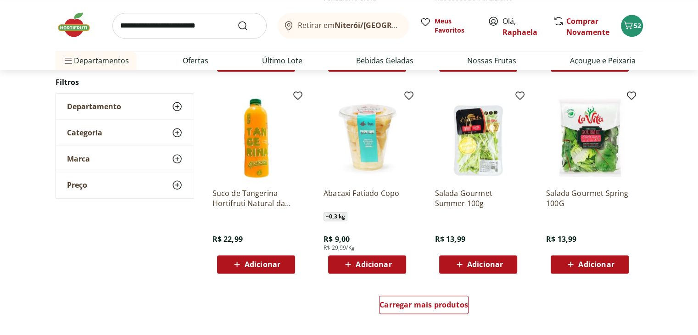
scroll to position [1087, 0]
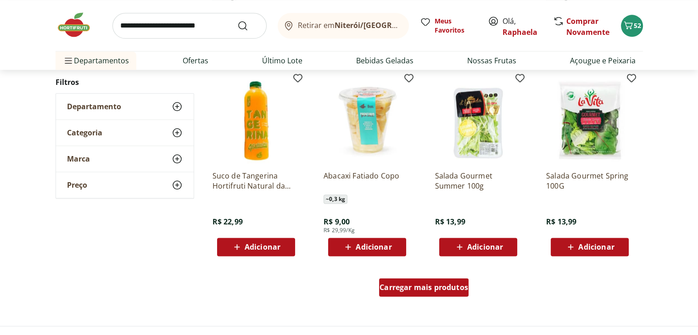
click at [448, 294] on div "Carregar mais produtos" at bounding box center [423, 287] width 89 height 18
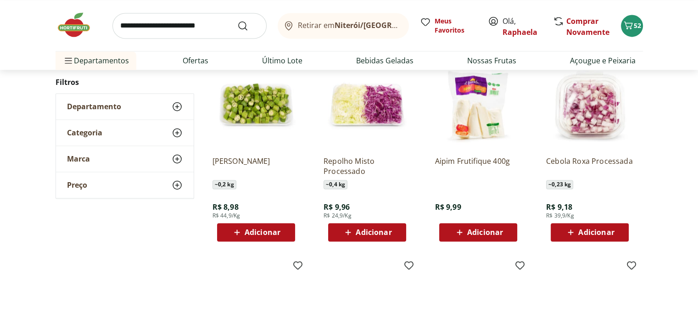
scroll to position [1312, 0]
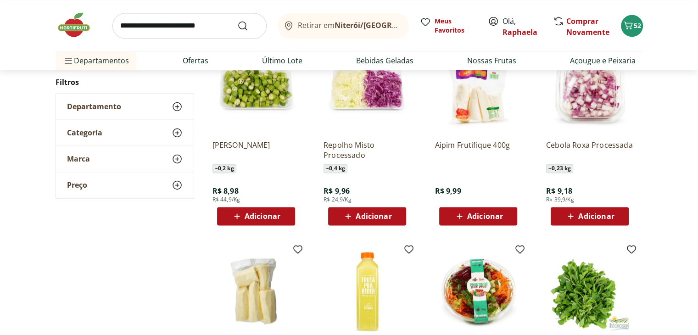
click at [264, 219] on span "Adicionar" at bounding box center [263, 215] width 36 height 7
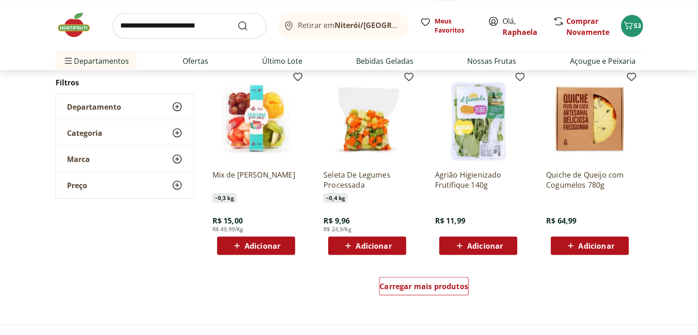
scroll to position [1690, 0]
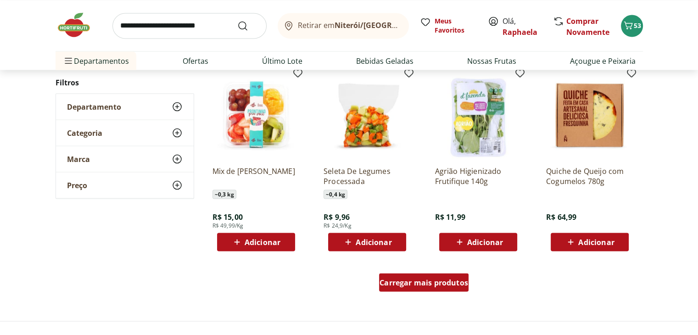
click at [456, 280] on span "Carregar mais produtos" at bounding box center [423, 281] width 89 height 7
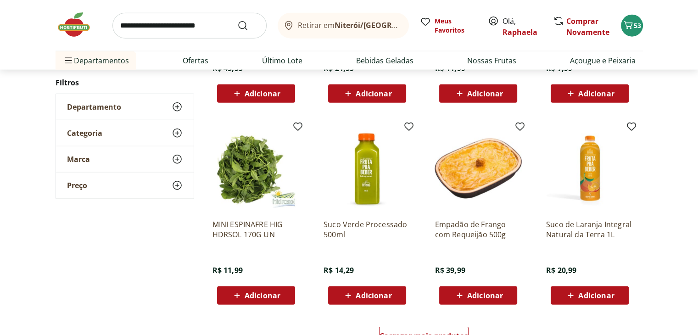
scroll to position [2277, 0]
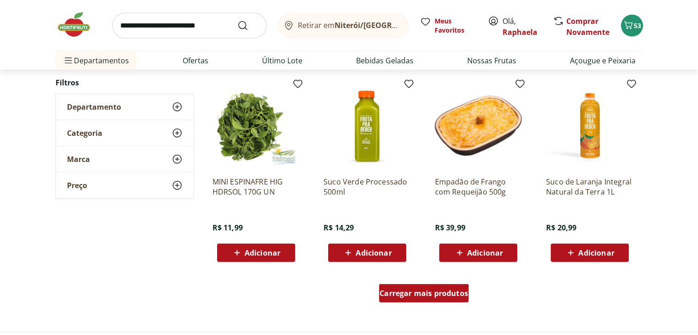
click at [435, 291] on span "Carregar mais produtos" at bounding box center [423, 292] width 89 height 7
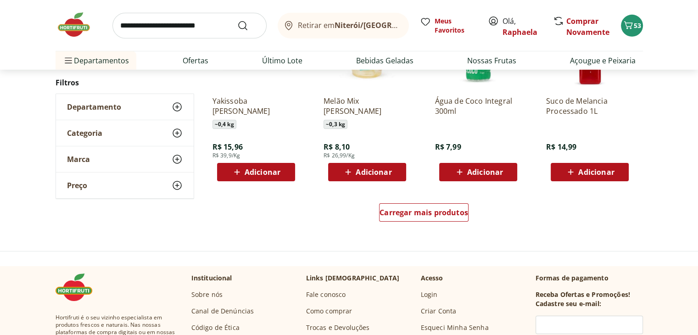
scroll to position [3006, 0]
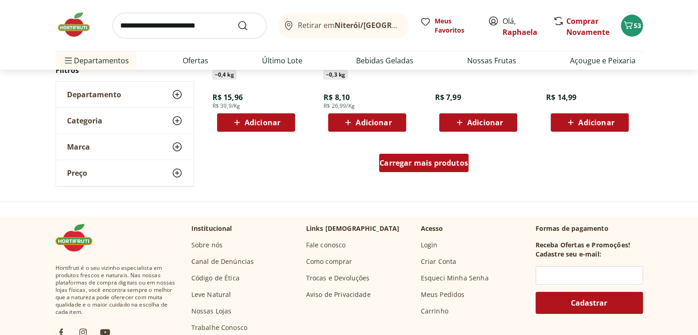
click at [449, 156] on div "Carregar mais produtos" at bounding box center [423, 163] width 89 height 18
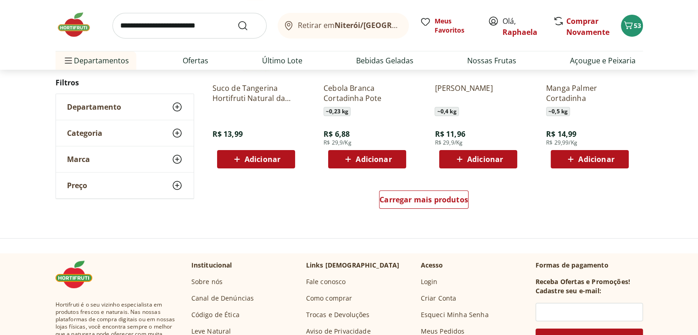
scroll to position [3625, 0]
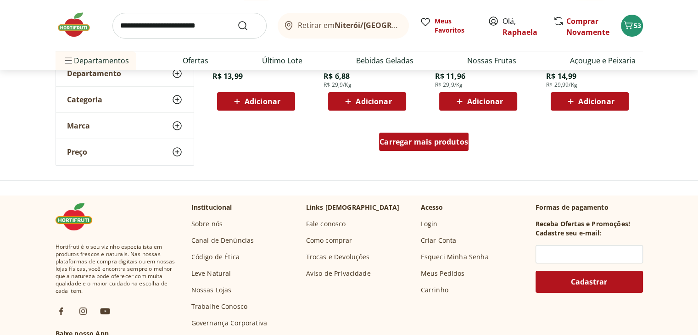
click at [396, 138] on span "Carregar mais produtos" at bounding box center [423, 141] width 89 height 7
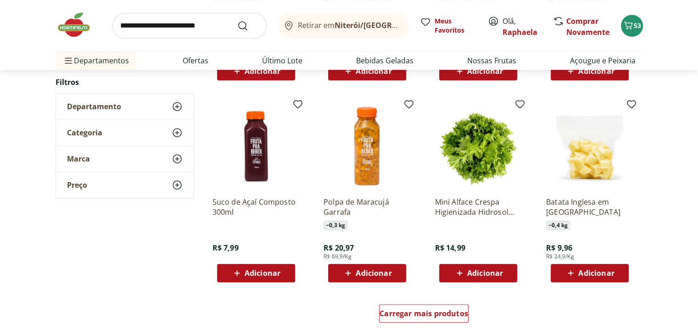
scroll to position [4057, 0]
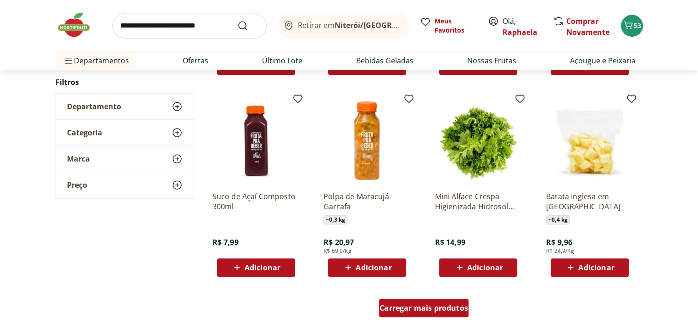
click at [449, 311] on span "Carregar mais produtos" at bounding box center [423, 307] width 89 height 7
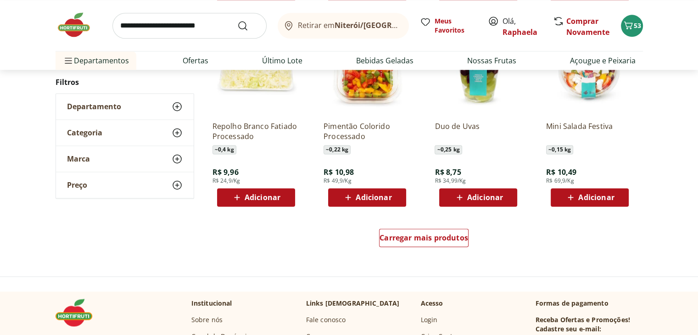
scroll to position [4752, 0]
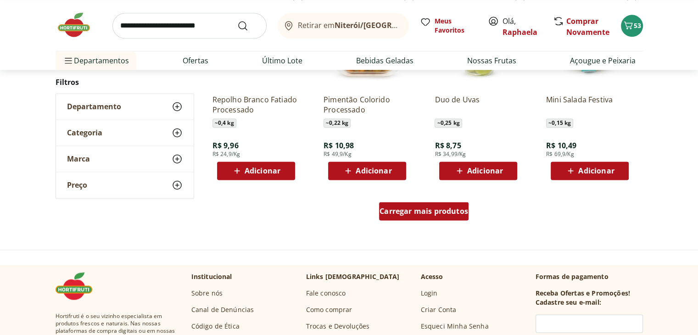
click at [460, 207] on span "Carregar mais produtos" at bounding box center [423, 210] width 89 height 7
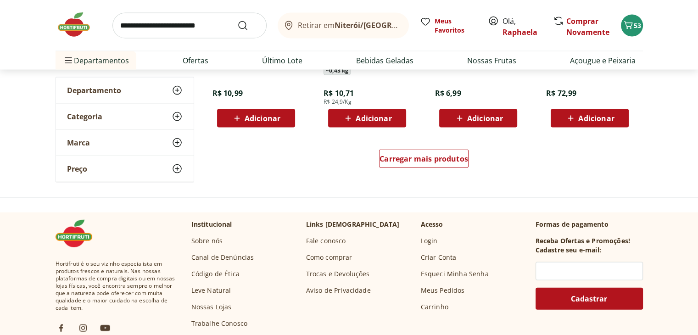
scroll to position [5462, 0]
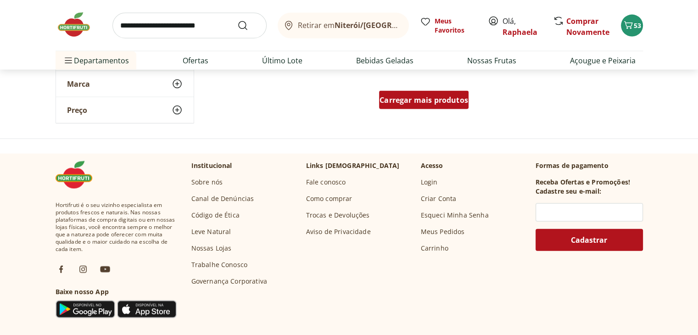
click at [440, 98] on span "Carregar mais produtos" at bounding box center [423, 99] width 89 height 7
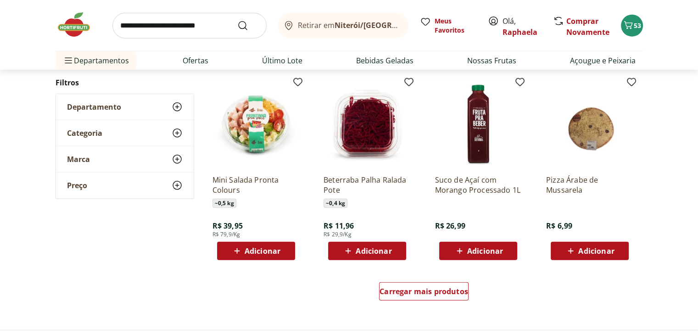
scroll to position [5901, 0]
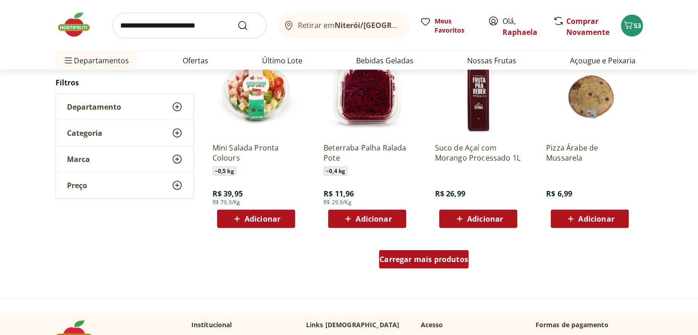
click at [411, 264] on div "Carregar mais produtos" at bounding box center [423, 259] width 89 height 18
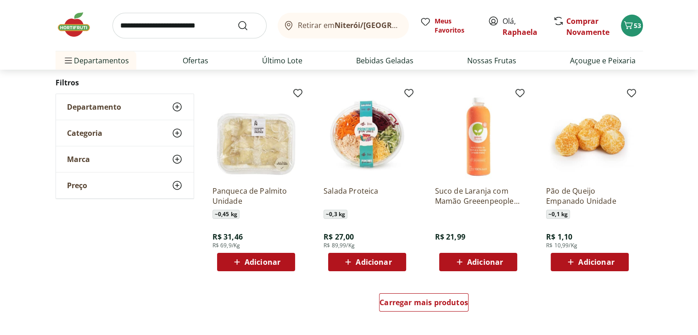
scroll to position [6482, 0]
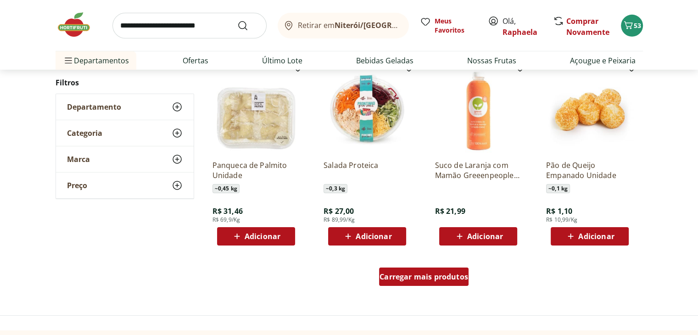
click at [448, 284] on div "Carregar mais produtos" at bounding box center [423, 276] width 89 height 18
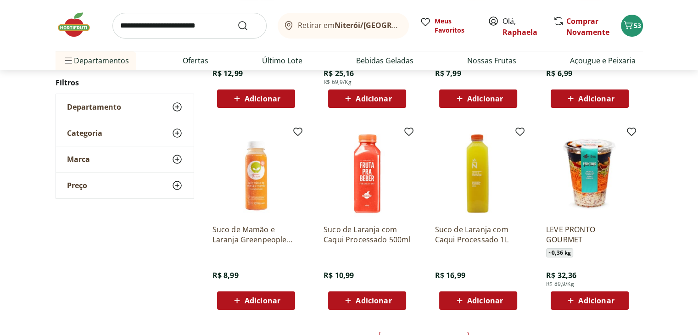
scroll to position [7082, 0]
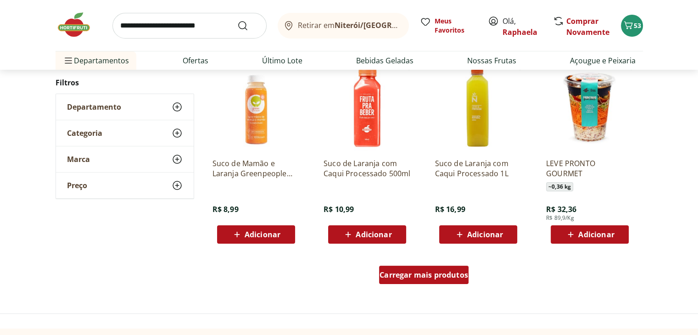
click at [449, 268] on div "Carregar mais produtos" at bounding box center [423, 275] width 89 height 18
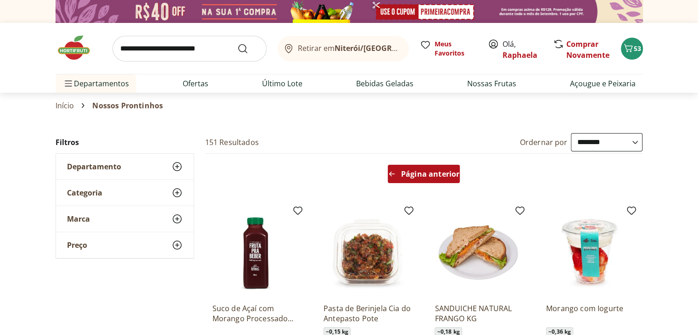
click at [407, 166] on div "Página anterior" at bounding box center [424, 174] width 72 height 18
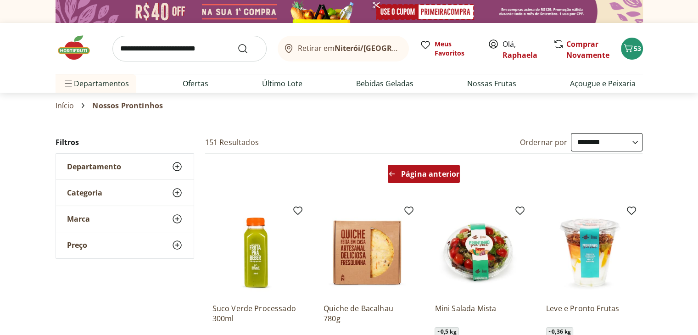
click at [417, 167] on div "Página anterior" at bounding box center [424, 174] width 72 height 18
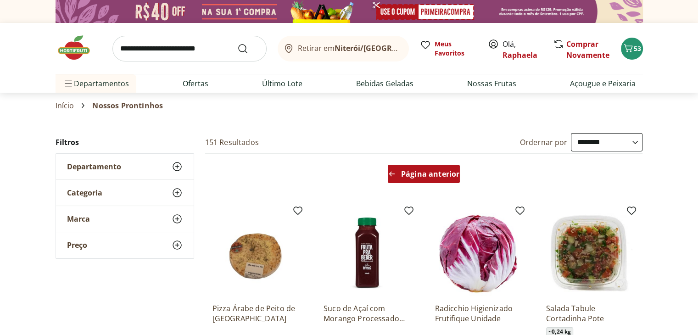
click at [399, 177] on div "Página anterior" at bounding box center [424, 174] width 72 height 18
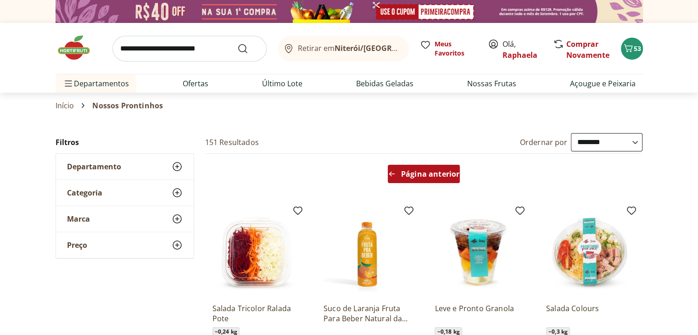
click at [399, 177] on div "Página anterior" at bounding box center [424, 174] width 72 height 18
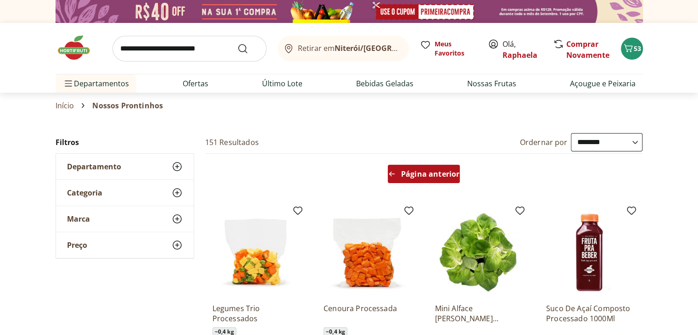
click at [399, 177] on div "Página anterior" at bounding box center [424, 174] width 72 height 18
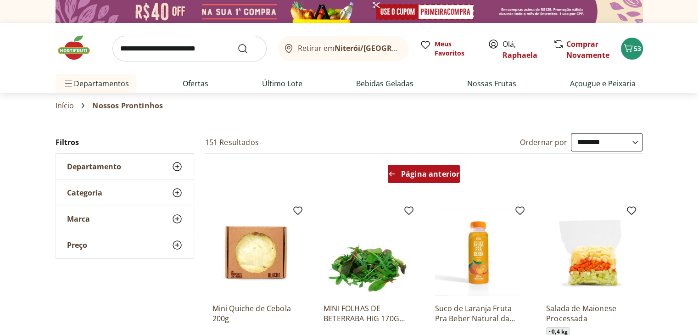
click at [399, 177] on div "Página anterior" at bounding box center [424, 174] width 72 height 18
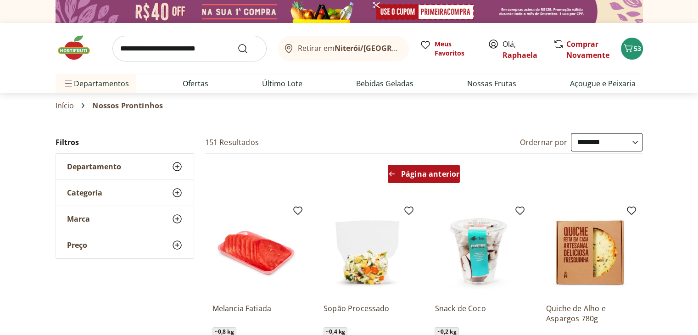
click at [399, 177] on div "Página anterior" at bounding box center [424, 174] width 72 height 18
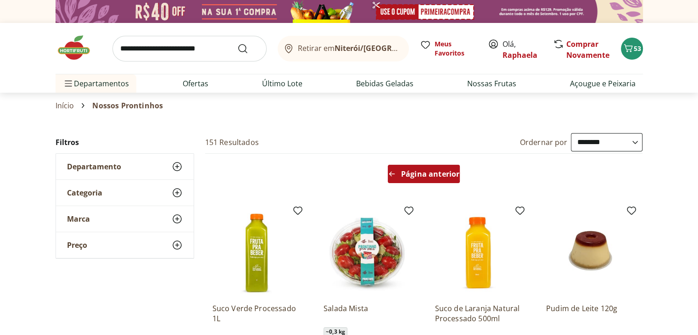
click at [399, 177] on div "Página anterior" at bounding box center [424, 174] width 72 height 18
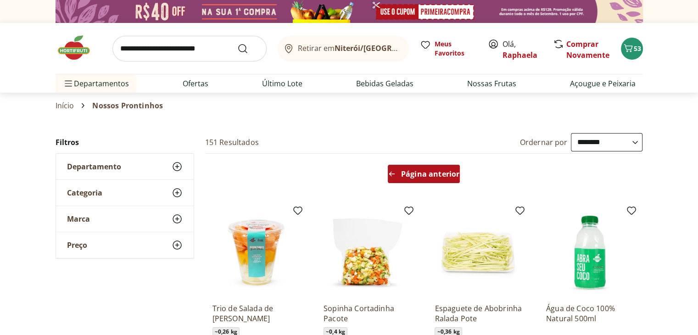
click at [399, 177] on div "Página anterior" at bounding box center [424, 174] width 72 height 18
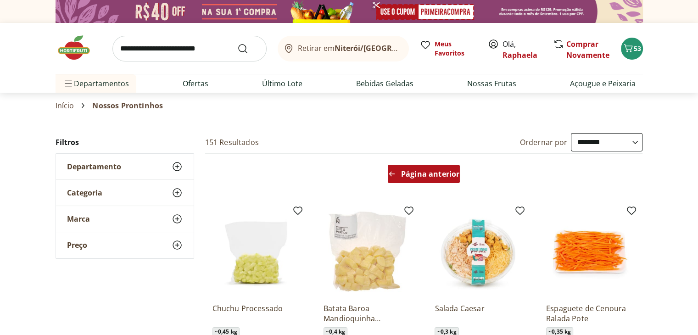
click at [399, 177] on div "Página anterior" at bounding box center [424, 174] width 72 height 18
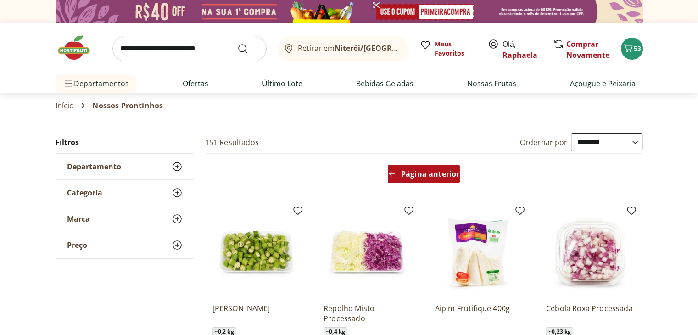
click at [399, 177] on div "Página anterior" at bounding box center [424, 174] width 72 height 18
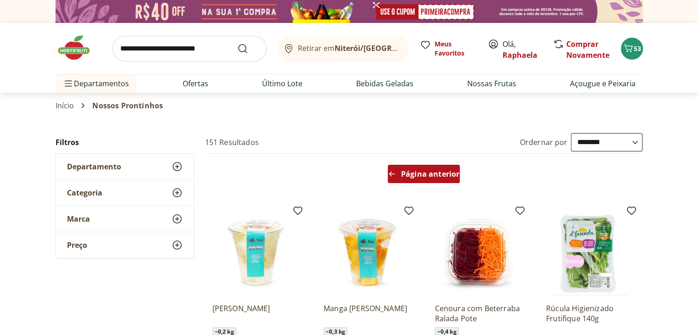
click at [399, 176] on div "Página anterior" at bounding box center [424, 174] width 72 height 18
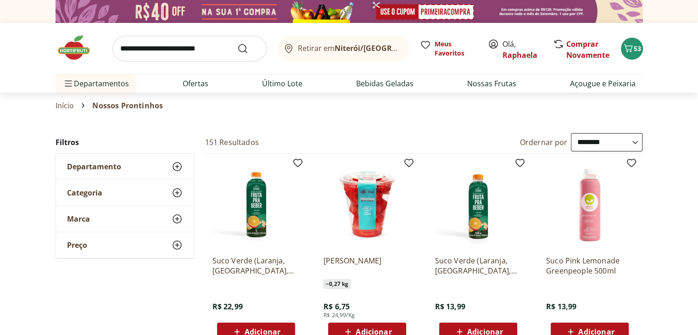
click at [399, 176] on img at bounding box center [366, 204] width 87 height 87
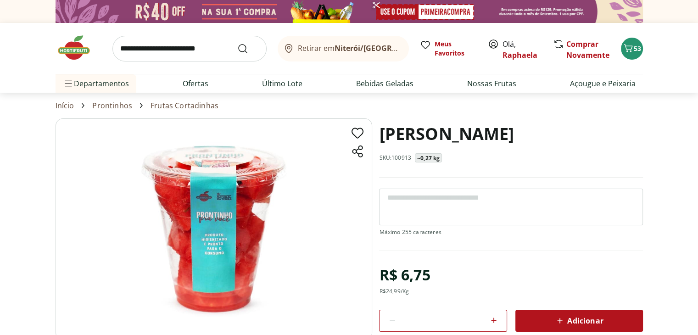
select select "**********"
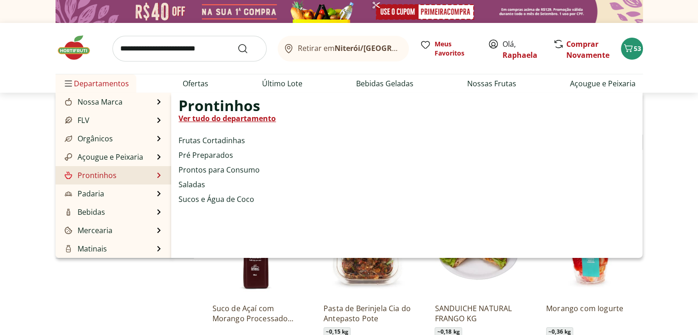
click at [207, 121] on link "Ver tudo do departamento" at bounding box center [226, 118] width 97 height 11
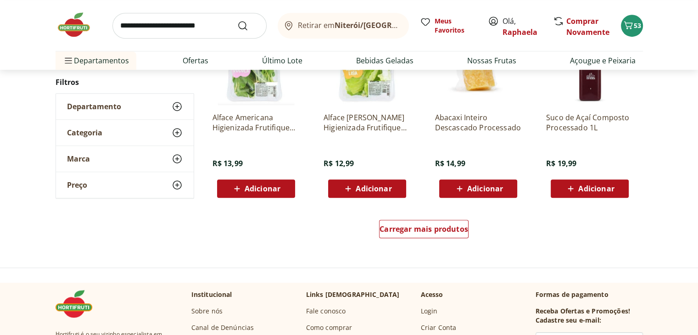
scroll to position [549, 0]
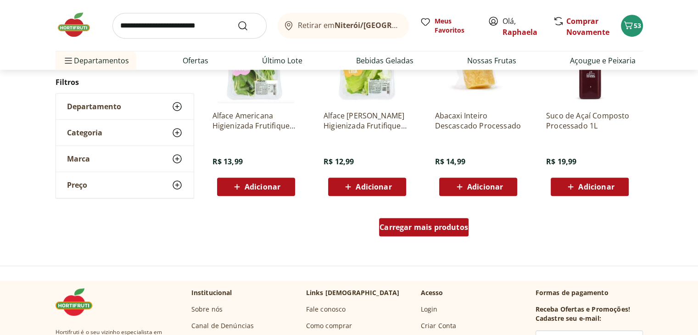
click at [421, 220] on div "Carregar mais produtos" at bounding box center [423, 227] width 89 height 18
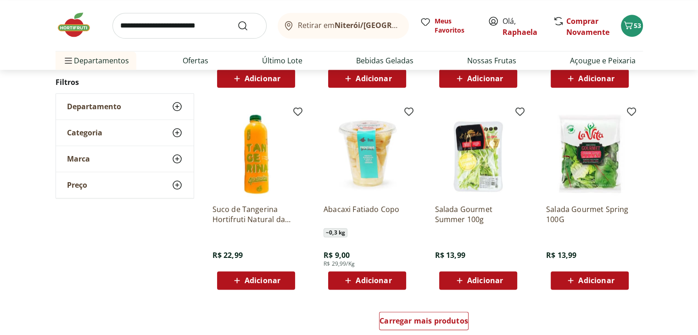
scroll to position [1061, 0]
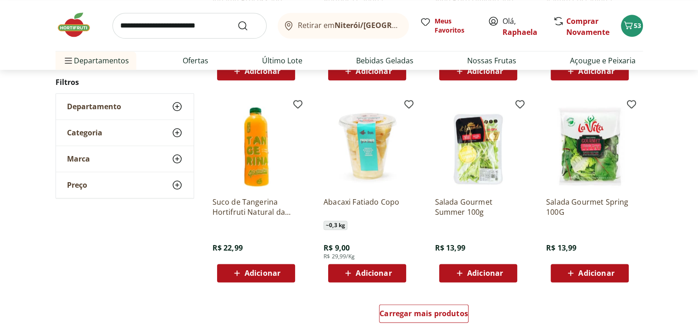
click at [591, 269] on span "Adicionar" at bounding box center [596, 272] width 36 height 7
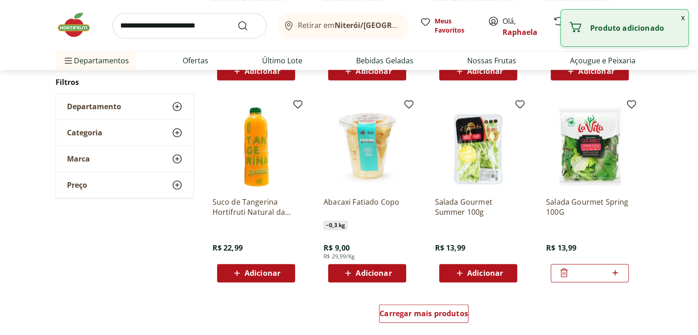
click at [473, 152] on img at bounding box center [477, 145] width 87 height 87
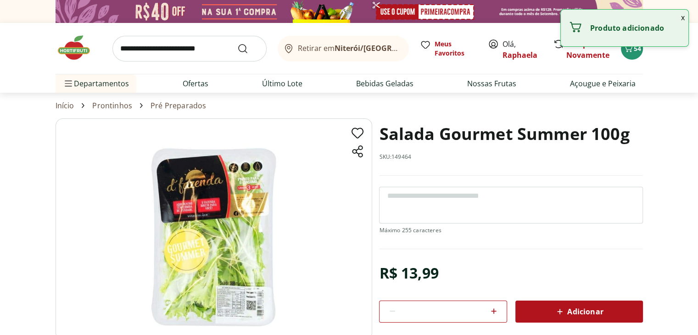
click at [203, 260] on img at bounding box center [214, 229] width 317 height 222
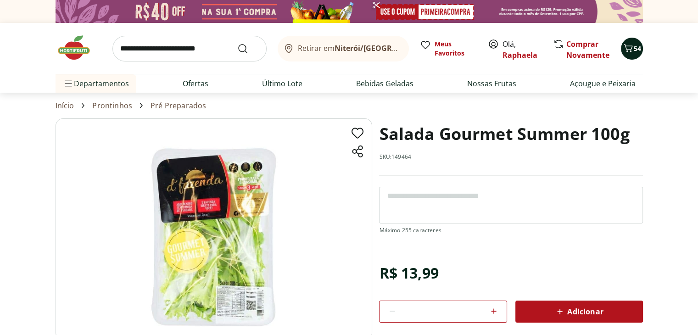
click at [630, 43] on icon "Carrinho" at bounding box center [628, 48] width 11 height 11
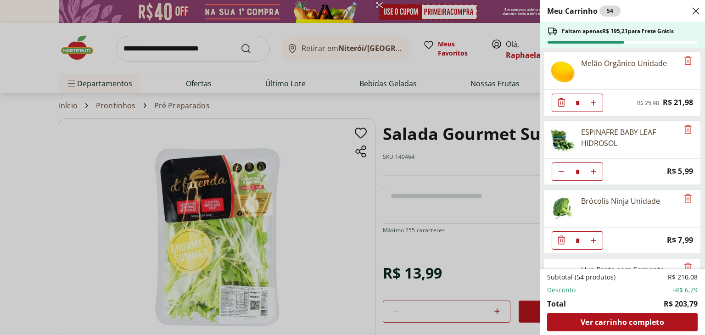
click at [697, 68] on div "Meu Carrinho 54 Faltam apenas R$ 195,21 para Frete Grátis Melão Orgânico Unidad…" at bounding box center [622, 167] width 165 height 335
drag, startPoint x: 703, startPoint y: 68, endPoint x: 699, endPoint y: 65, distance: 5.2
click at [697, 65] on div "Meu Carrinho 54 Faltam apenas R$ 195,21 para Frete Grátis Melão Orgânico Unidad…" at bounding box center [622, 167] width 165 height 335
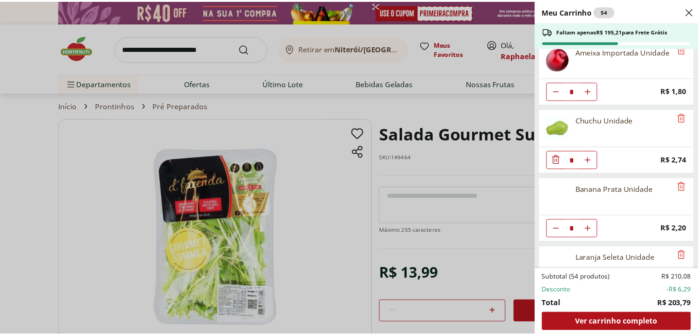
scroll to position [1285, 0]
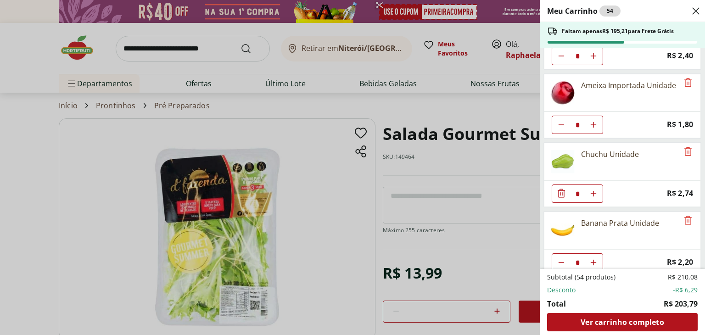
click at [696, 17] on div "Close" at bounding box center [695, 11] width 11 height 15
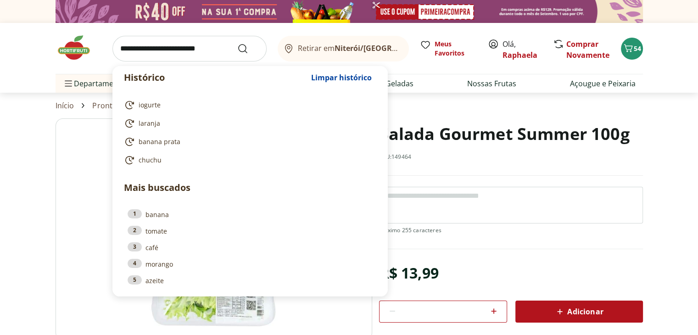
click at [204, 46] on input "search" at bounding box center [189, 49] width 154 height 26
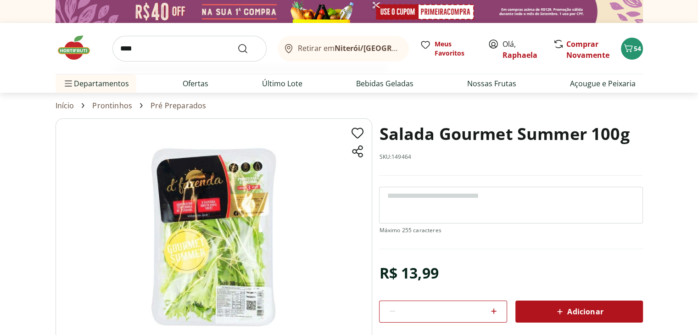
type input "****"
click at [237, 43] on button "Submit Search" at bounding box center [248, 48] width 22 height 11
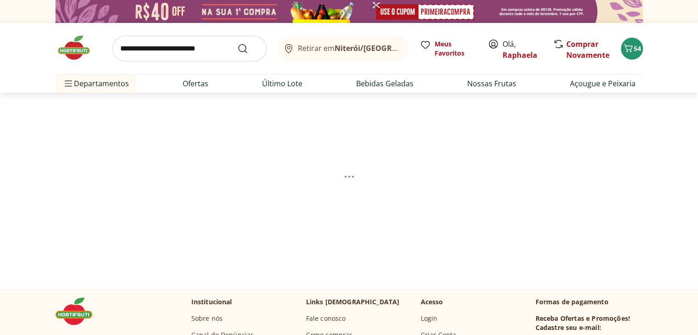
select select "**********"
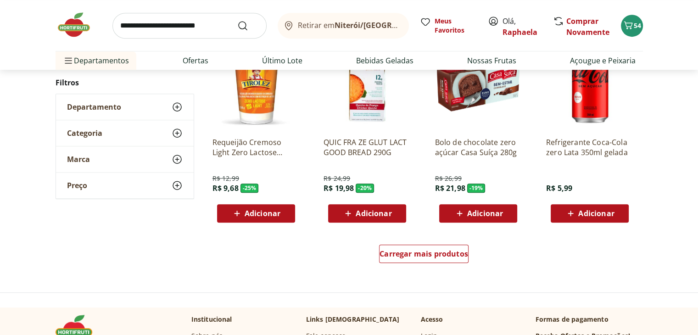
scroll to position [559, 0]
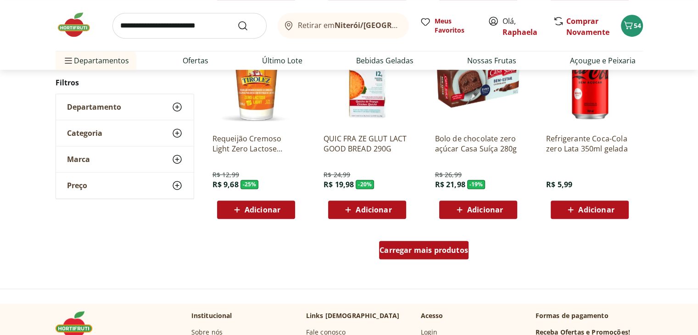
click at [439, 250] on span "Carregar mais produtos" at bounding box center [423, 249] width 89 height 7
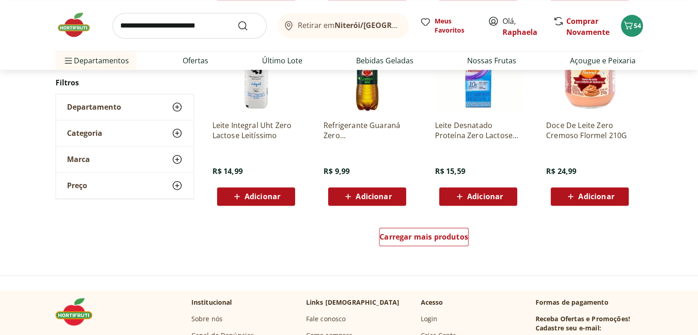
scroll to position [1181, 0]
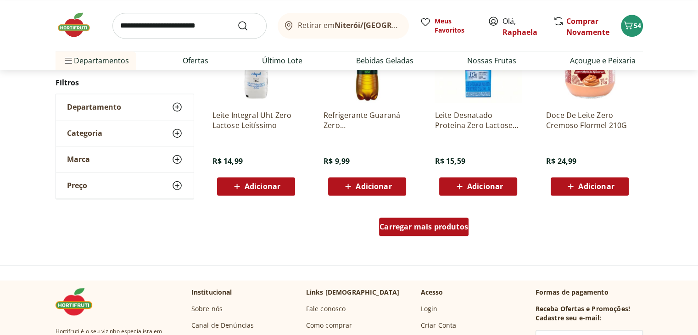
click at [406, 219] on div "Carregar mais produtos" at bounding box center [423, 226] width 89 height 18
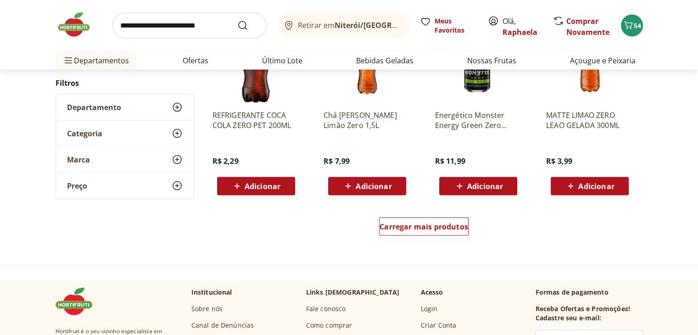
scroll to position [1786, 0]
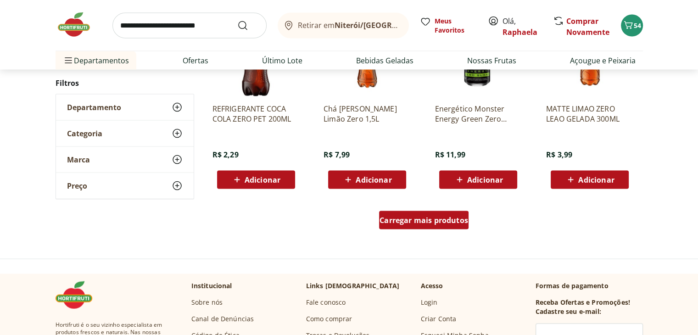
click at [413, 226] on div "Carregar mais produtos" at bounding box center [423, 220] width 89 height 18
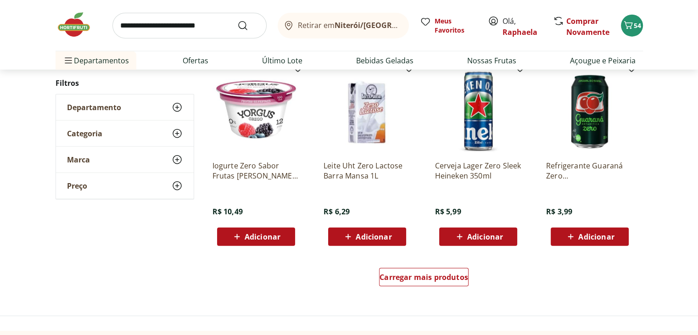
scroll to position [2338, 0]
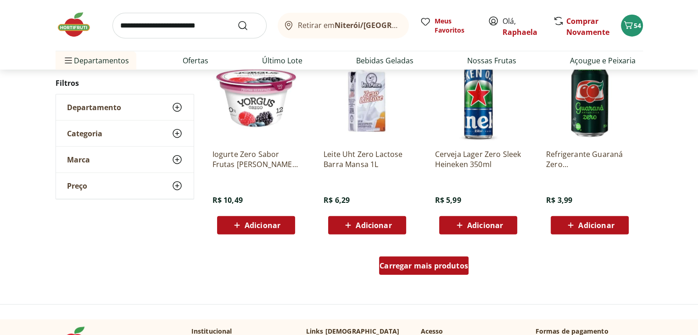
click at [456, 264] on span "Carregar mais produtos" at bounding box center [423, 265] width 89 height 7
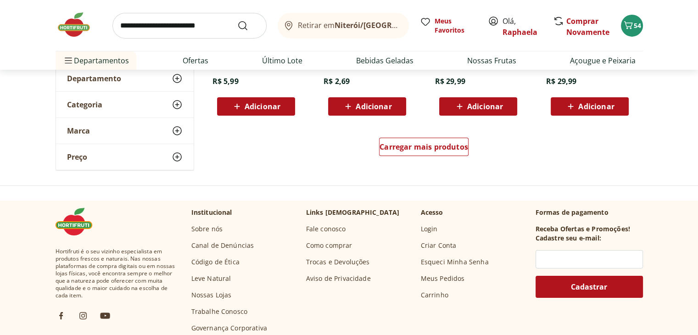
scroll to position [3065, 0]
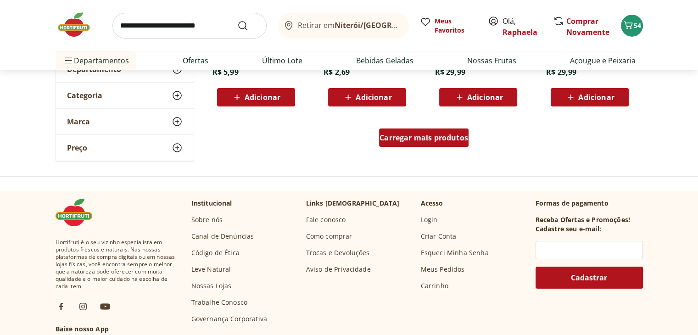
click at [441, 131] on div "Carregar mais produtos" at bounding box center [423, 137] width 89 height 18
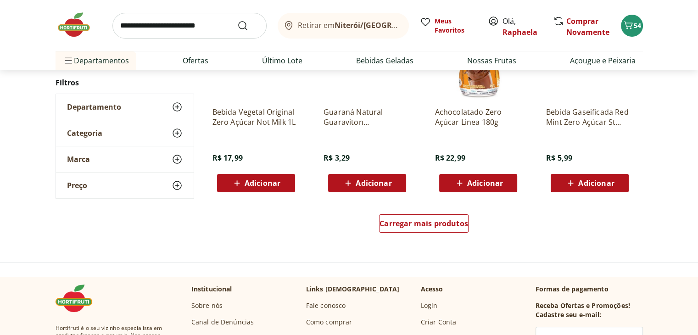
scroll to position [3624, 0]
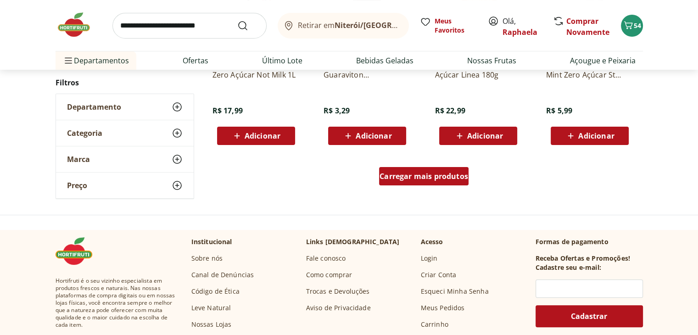
click at [437, 168] on div "Carregar mais produtos" at bounding box center [423, 176] width 89 height 18
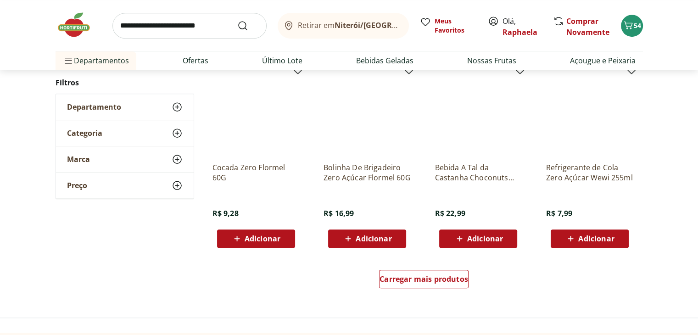
scroll to position [4138, 0]
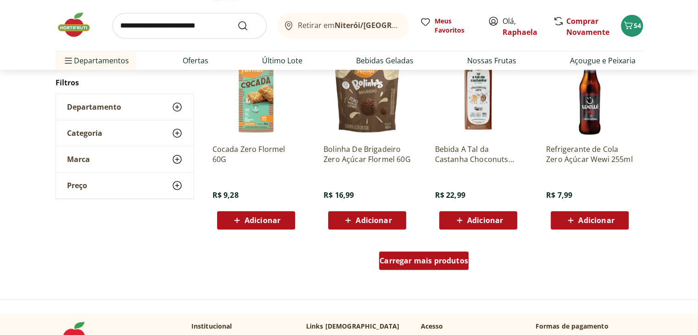
click at [447, 262] on span "Carregar mais produtos" at bounding box center [423, 260] width 89 height 7
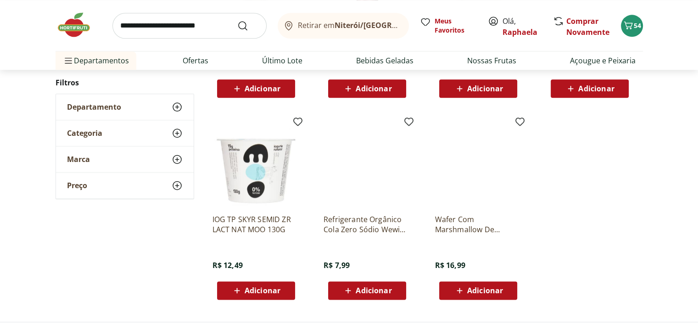
scroll to position [4680, 0]
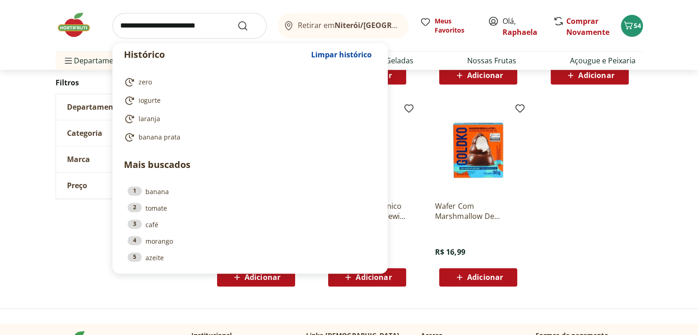
click at [146, 29] on input "search" at bounding box center [189, 26] width 154 height 26
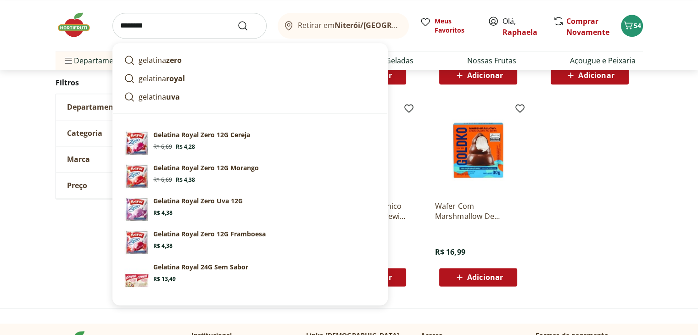
scroll to position [4623, 0]
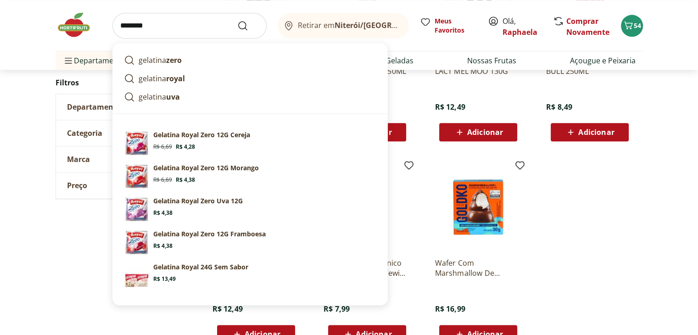
drag, startPoint x: 168, startPoint y: 31, endPoint x: 55, endPoint y: 14, distance: 115.0
click at [55, 14] on div "******** gelatina zero gelatina royal gelatina uva Sugestões para "gelatina" Ge…" at bounding box center [349, 35] width 624 height 70
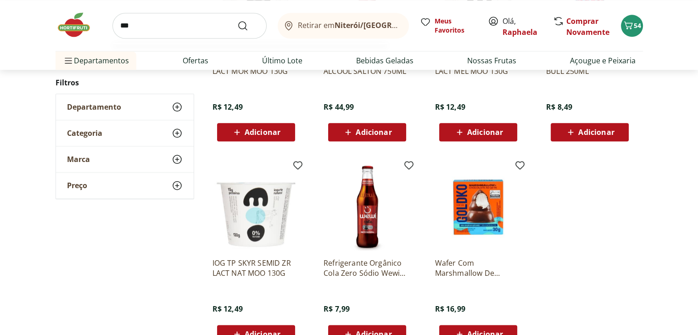
type input "***"
click at [237, 20] on button "Submit Search" at bounding box center [248, 25] width 22 height 11
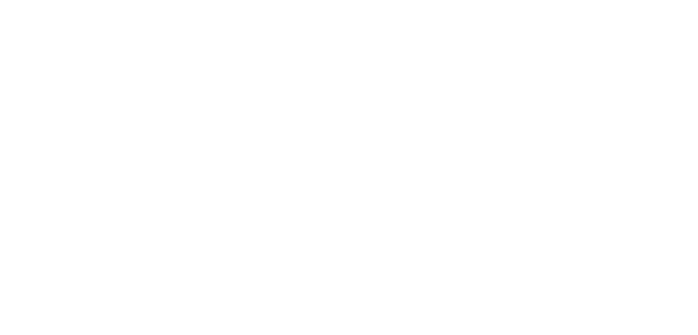
select select "**********"
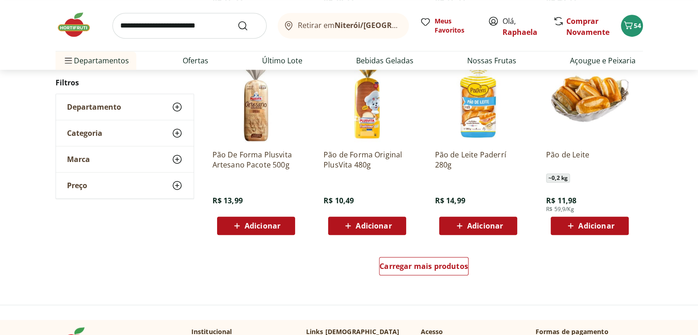
scroll to position [551, 0]
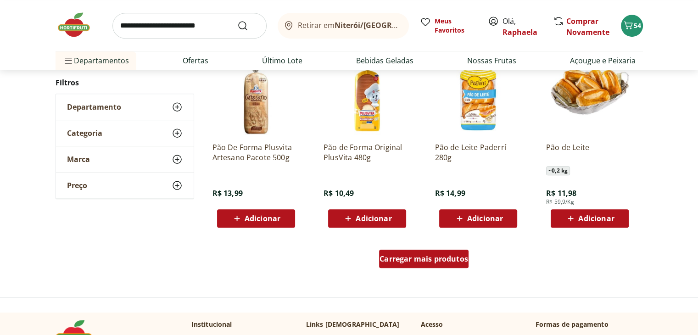
click at [434, 257] on span "Carregar mais produtos" at bounding box center [423, 258] width 89 height 7
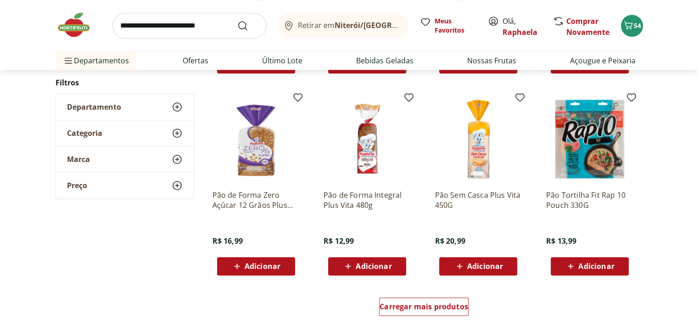
scroll to position [1140, 0]
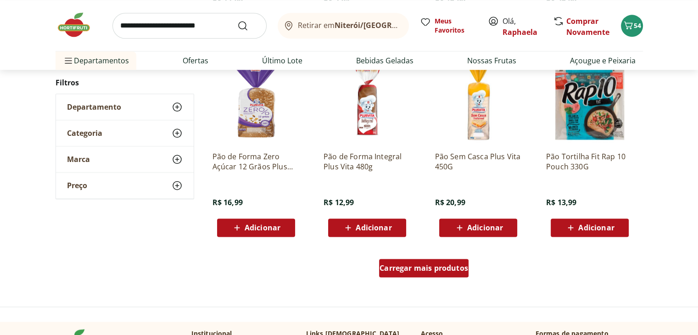
click at [419, 268] on span "Carregar mais produtos" at bounding box center [423, 267] width 89 height 7
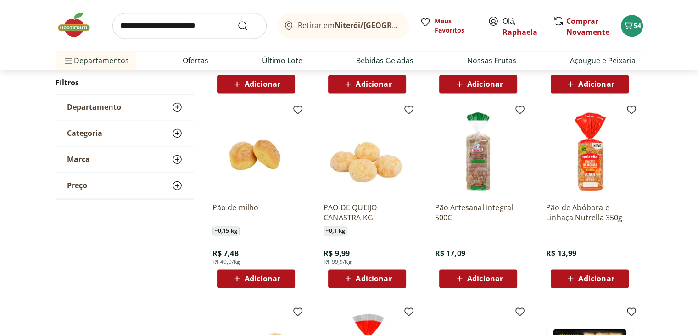
scroll to position [1319, 0]
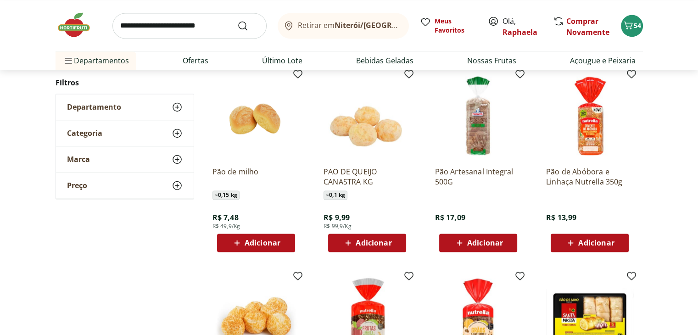
click at [369, 241] on span "Adicionar" at bounding box center [374, 242] width 36 height 7
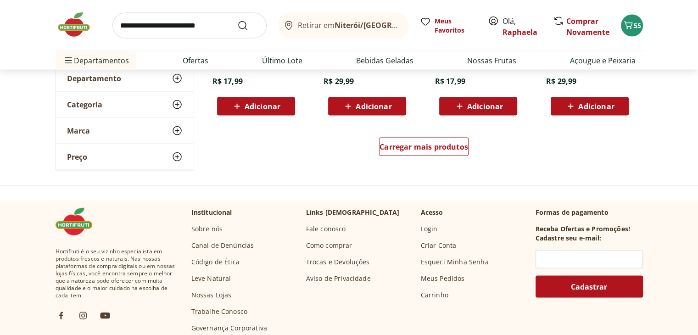
scroll to position [1882, 0]
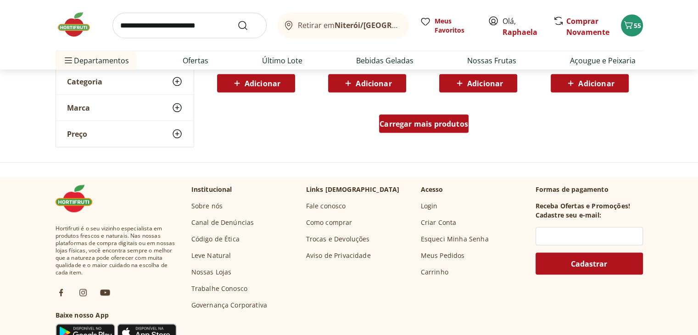
click at [435, 125] on span "Carregar mais produtos" at bounding box center [423, 123] width 89 height 7
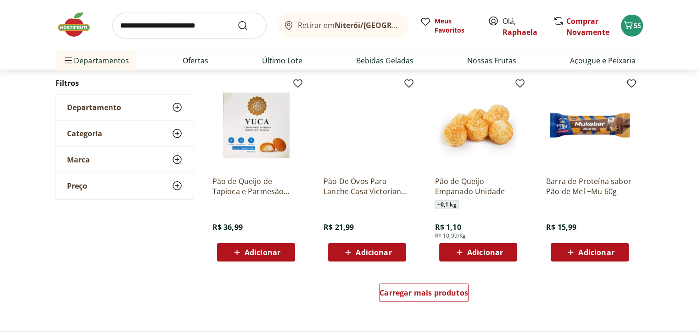
scroll to position [2304, 0]
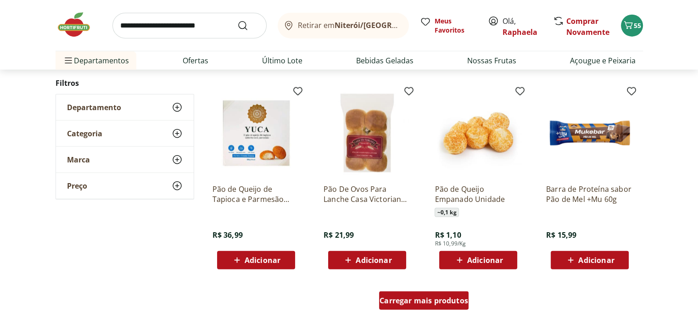
click at [446, 297] on span "Carregar mais produtos" at bounding box center [423, 300] width 89 height 7
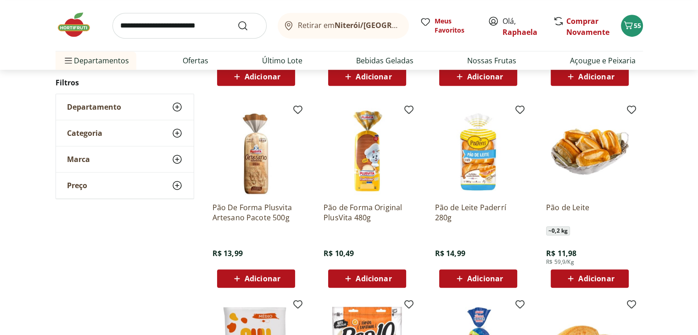
scroll to position [499, 0]
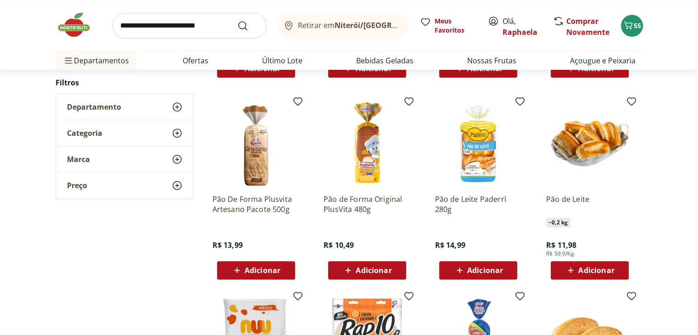
click at [380, 272] on span "Adicionar" at bounding box center [374, 270] width 36 height 7
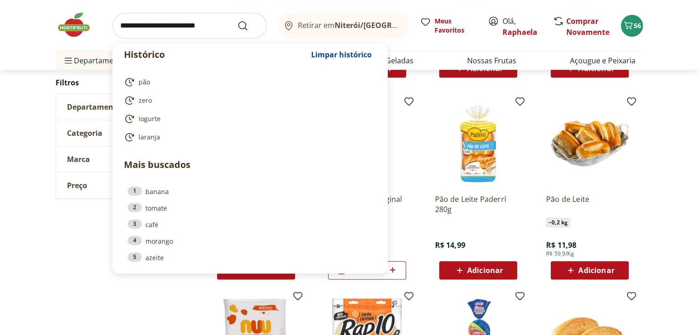
click at [145, 17] on input "search" at bounding box center [189, 26] width 154 height 26
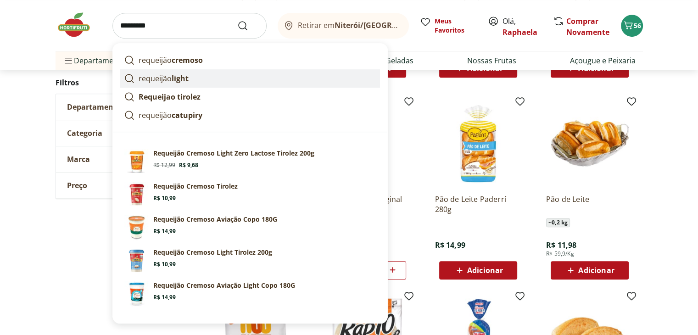
click at [201, 76] on link "requeijão light" at bounding box center [250, 78] width 260 height 18
type input "**********"
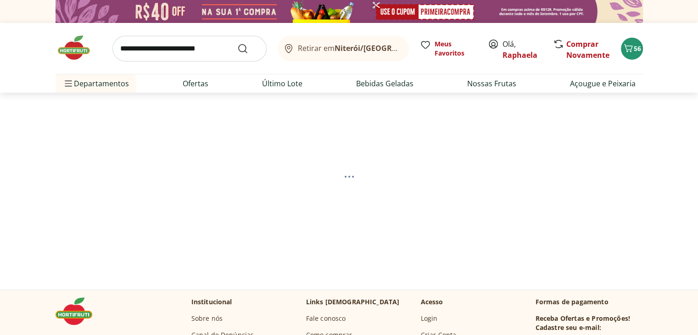
select select "**********"
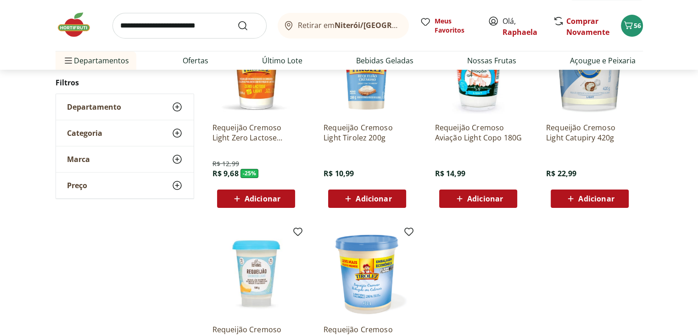
scroll to position [169, 0]
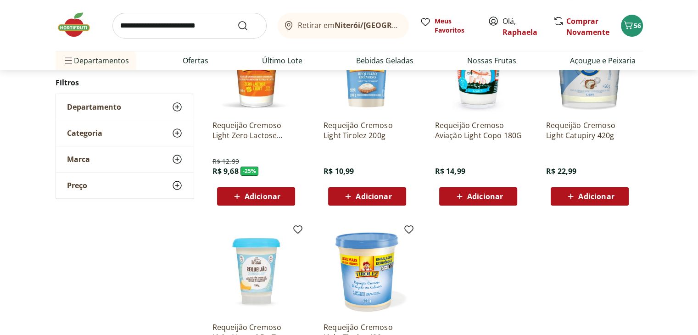
click at [278, 199] on span "Adicionar" at bounding box center [263, 196] width 36 height 7
click at [609, 65] on link "Açougue e Peixaria" at bounding box center [603, 60] width 66 height 11
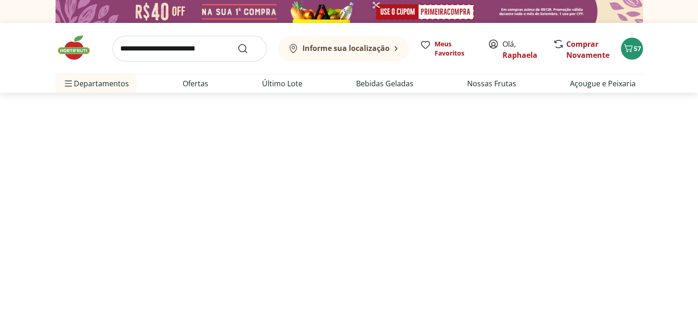
select select "**********"
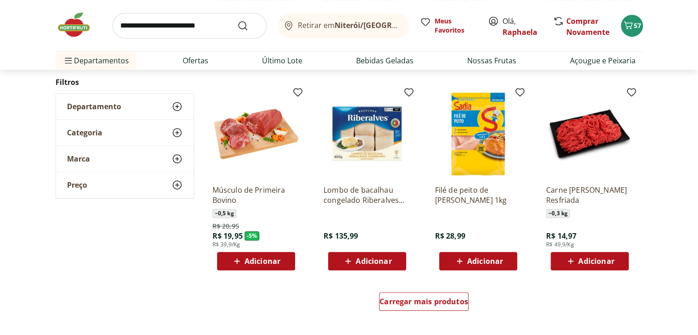
scroll to position [477, 0]
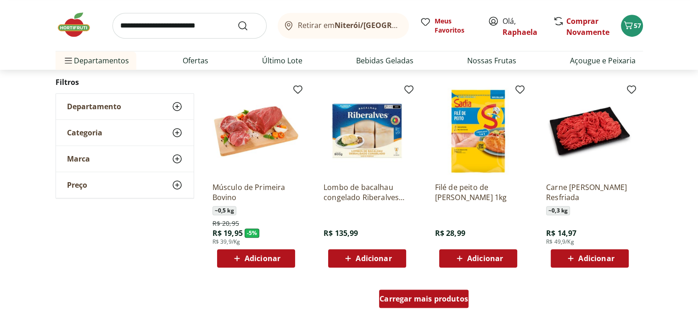
click at [445, 295] on span "Carregar mais produtos" at bounding box center [423, 298] width 89 height 7
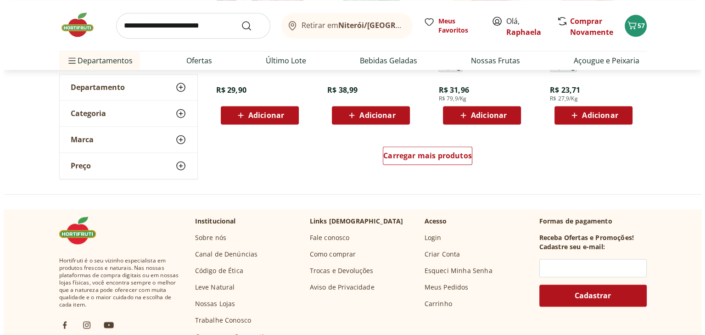
scroll to position [1209, 0]
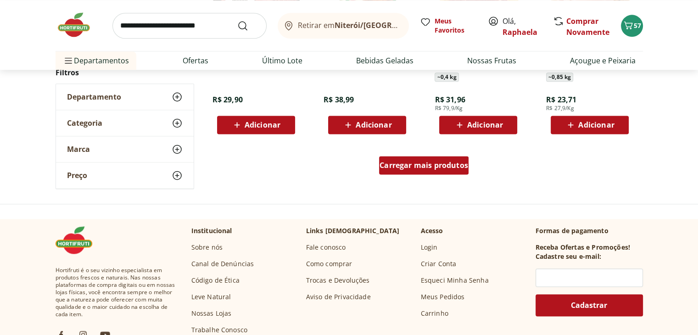
click at [459, 158] on div "Carregar mais produtos" at bounding box center [423, 165] width 89 height 18
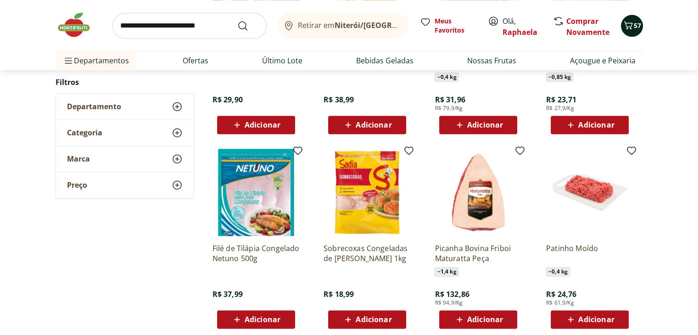
click at [634, 30] on div "57" at bounding box center [631, 25] width 7 height 15
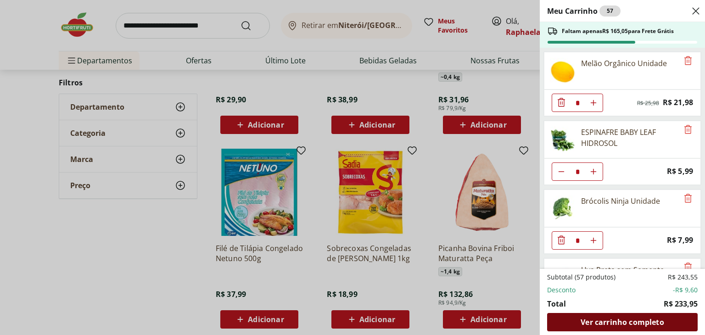
click at [659, 322] on span "Ver carrinho completo" at bounding box center [621, 321] width 83 height 7
